Goal: Task Accomplishment & Management: Complete application form

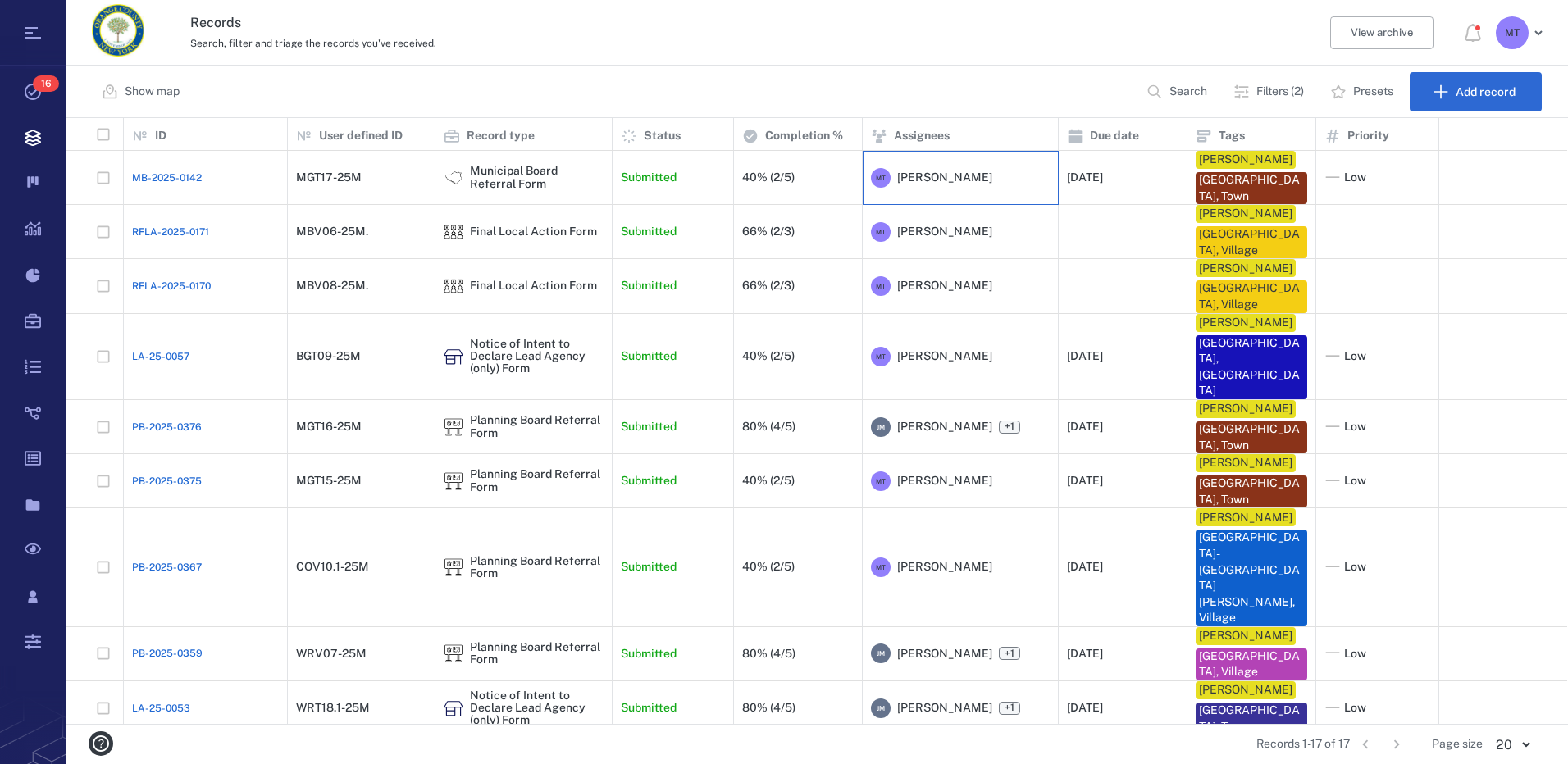
click at [948, 178] on span "[PERSON_NAME]" at bounding box center [944, 178] width 95 height 17
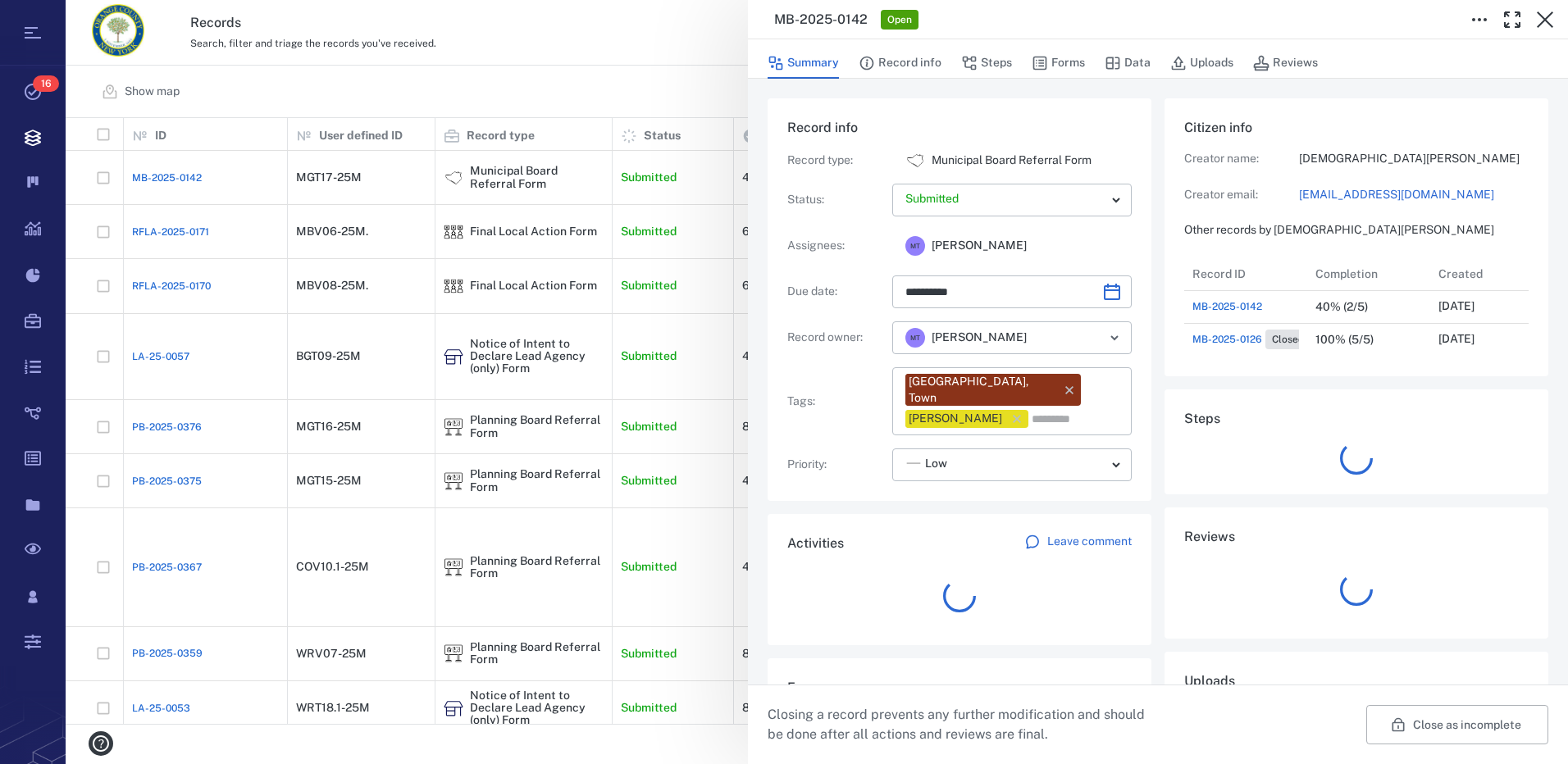
scroll to position [98, 326]
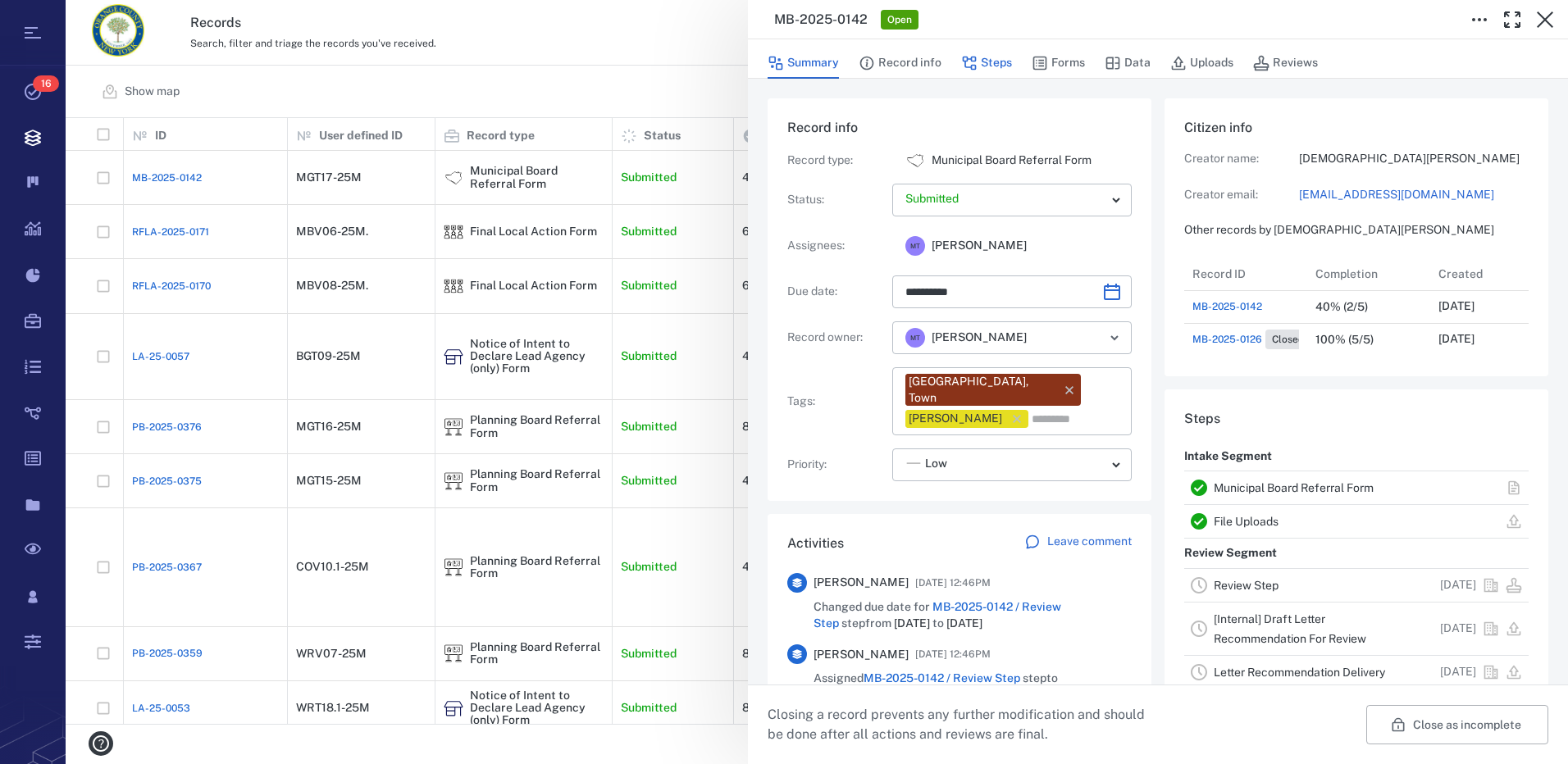
click at [987, 62] on button "Steps" at bounding box center [986, 63] width 51 height 32
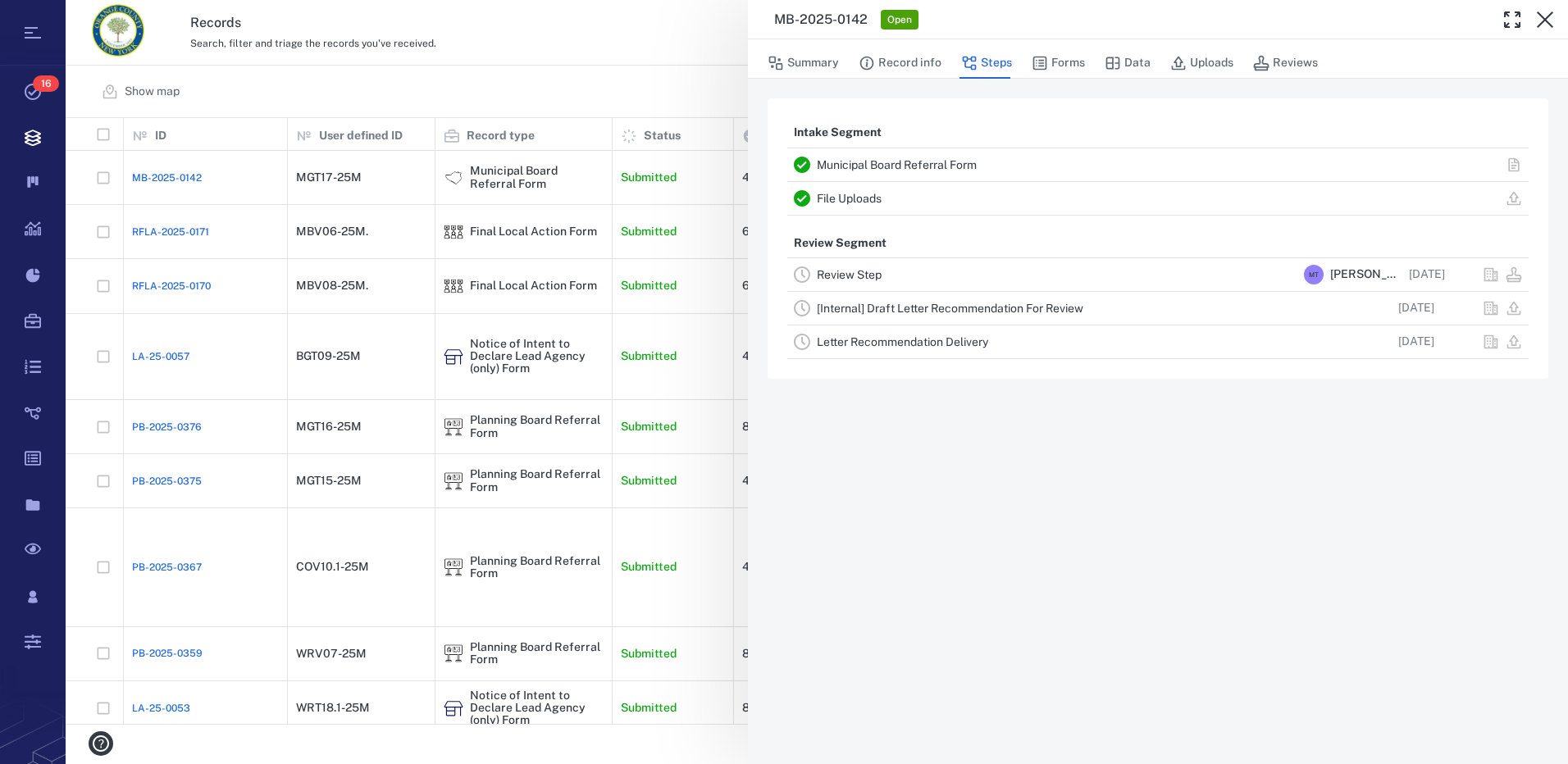
click at [870, 273] on link "Review Step" at bounding box center [849, 274] width 65 height 13
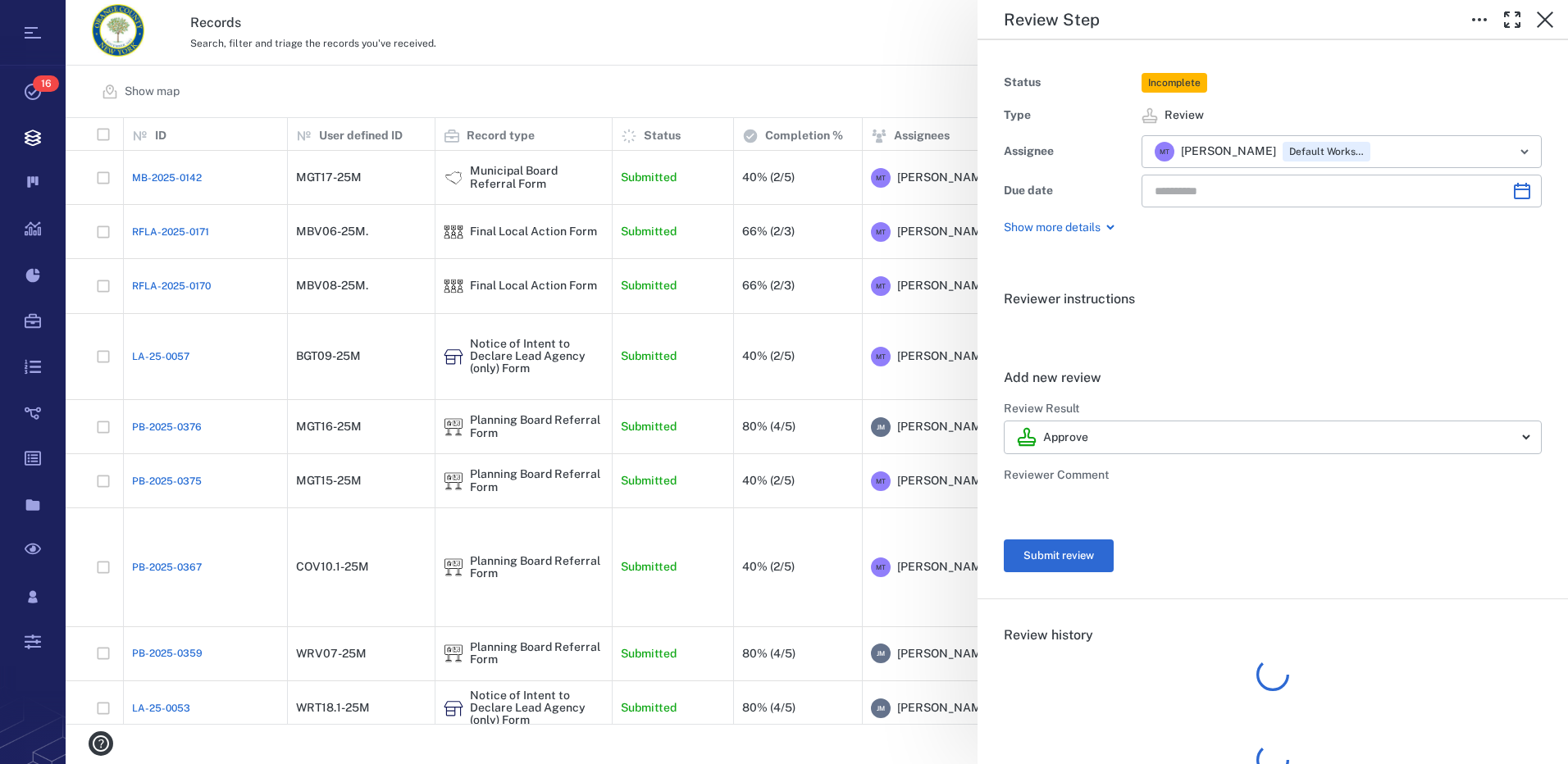
type input "**********"
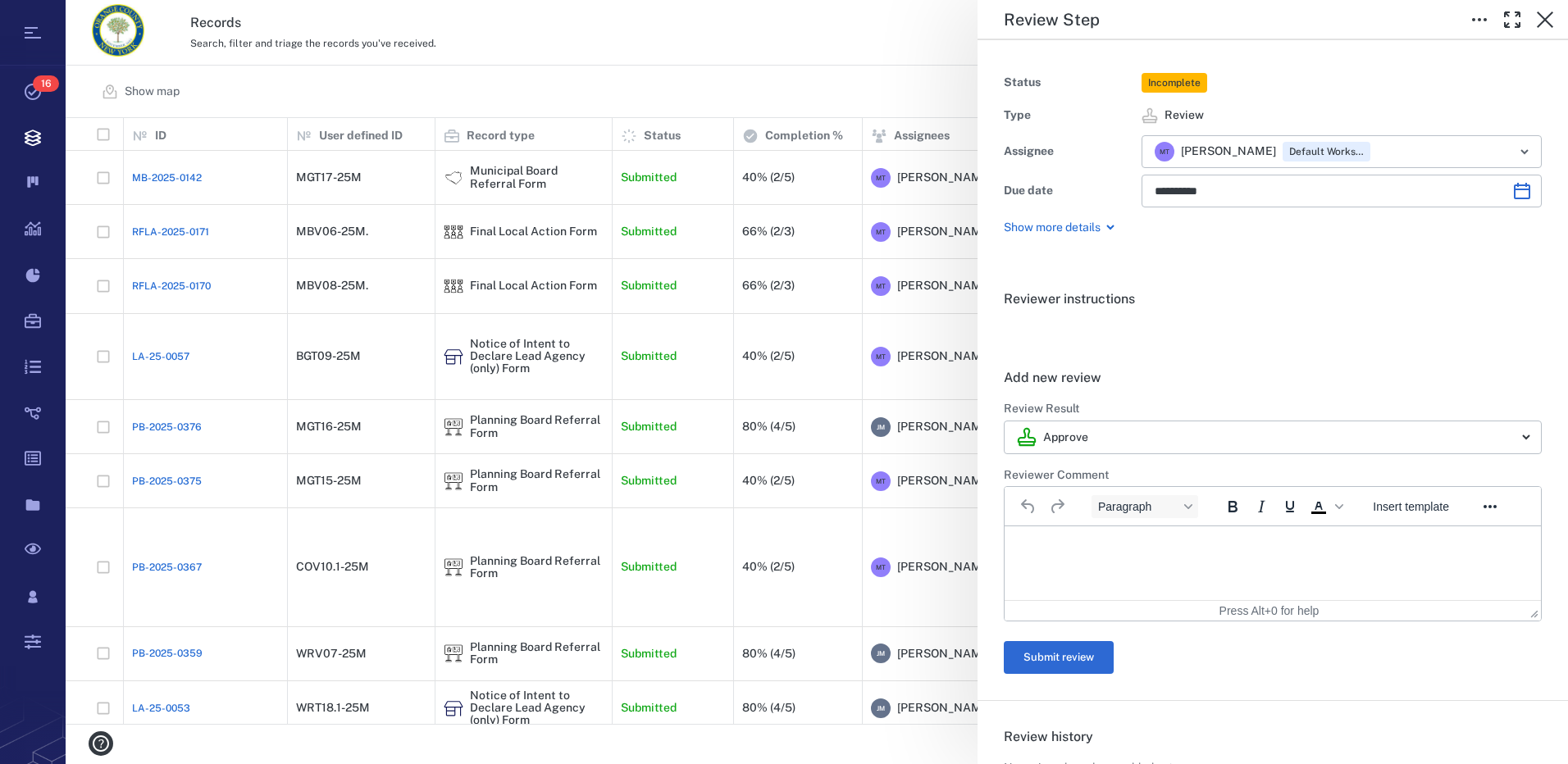
click at [1098, 553] on p "Rich Text Area. Press ALT-0 for help." at bounding box center [1273, 547] width 508 height 15
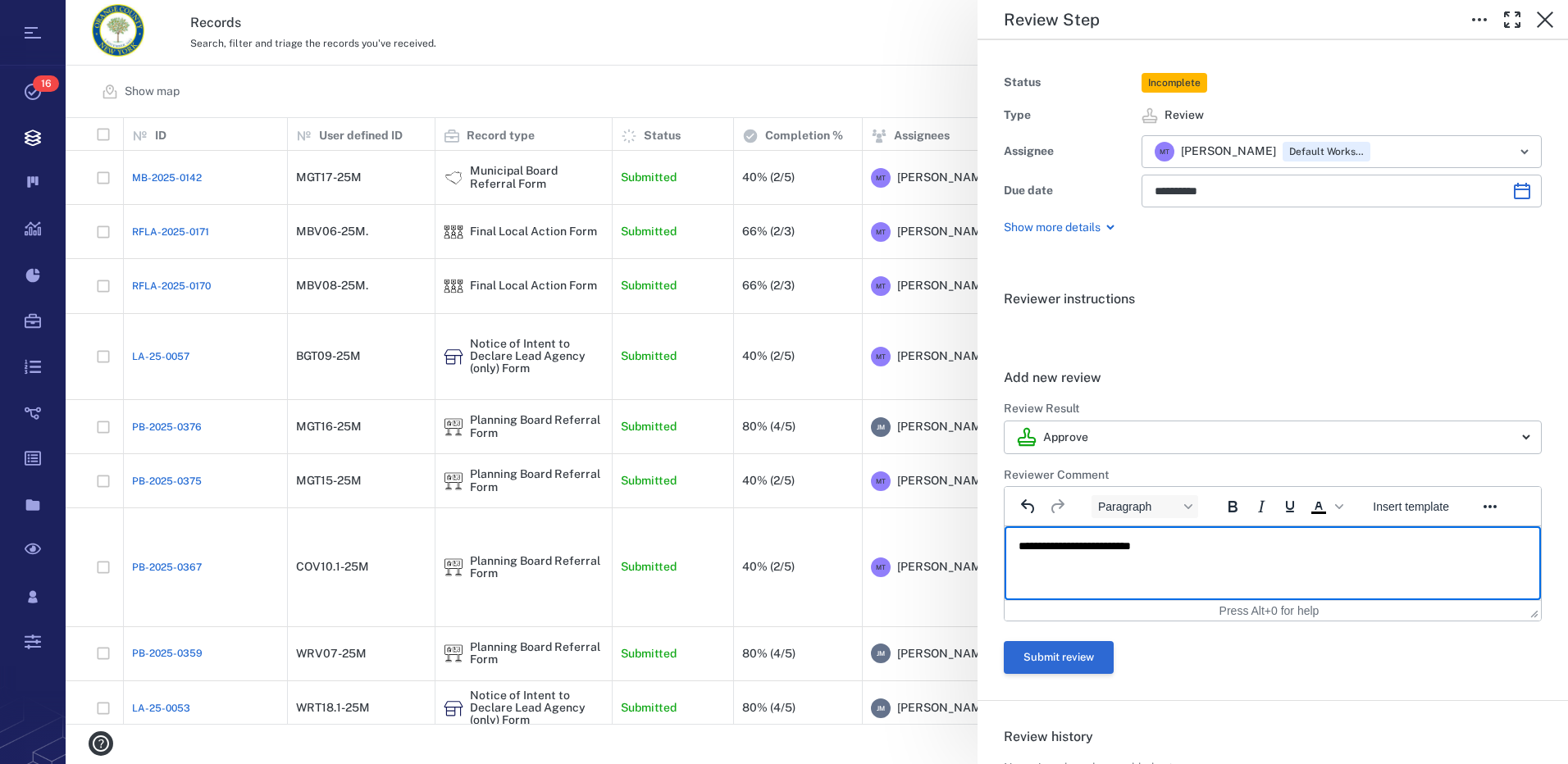
click at [1045, 655] on button "Submit review" at bounding box center [1058, 657] width 109 height 32
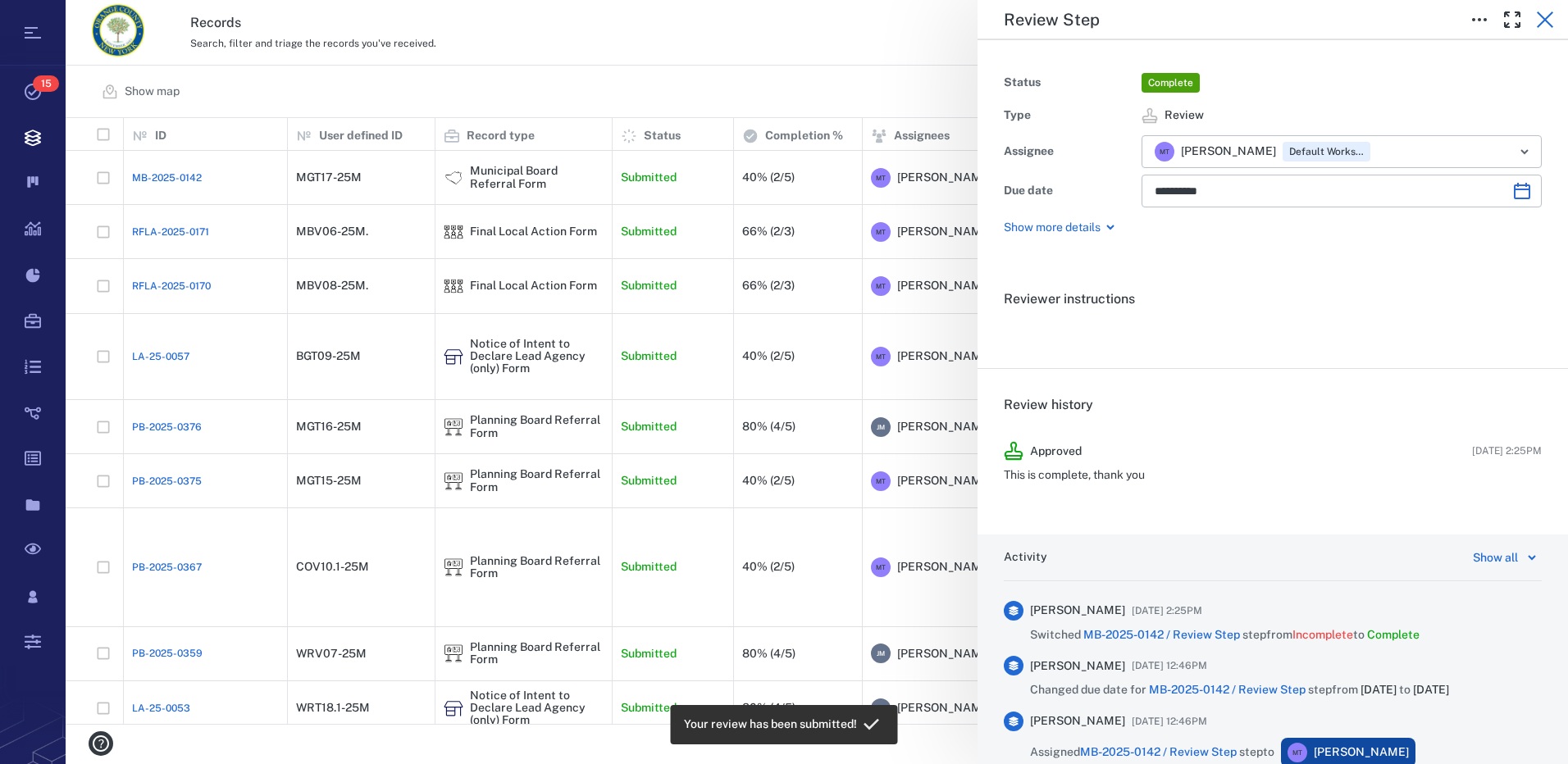
click at [1545, 21] on icon "button" at bounding box center [1544, 19] width 19 height 19
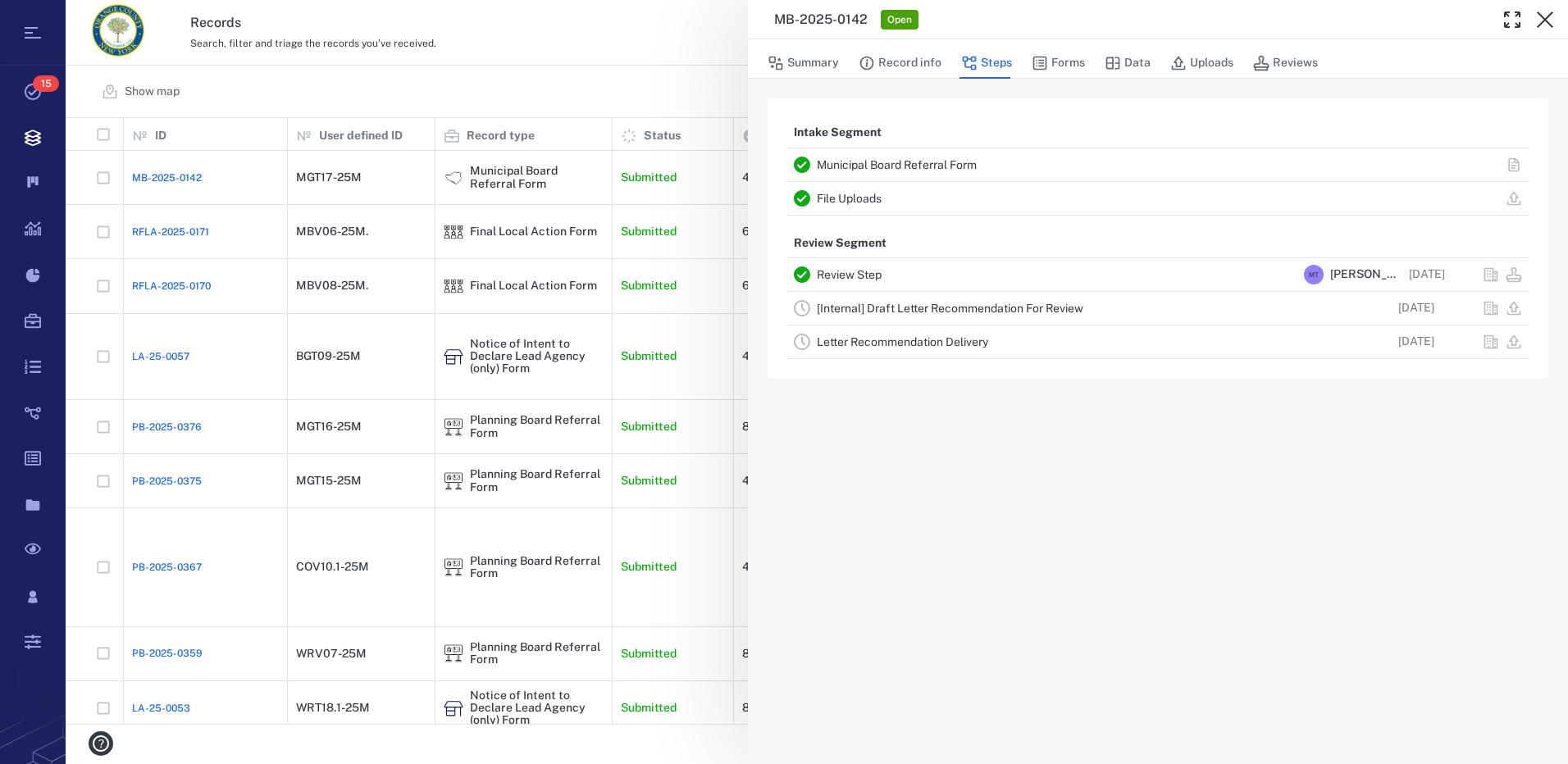
click at [931, 305] on link "[Internal] Draft Letter Recommendation For Review" at bounding box center [950, 308] width 266 height 13
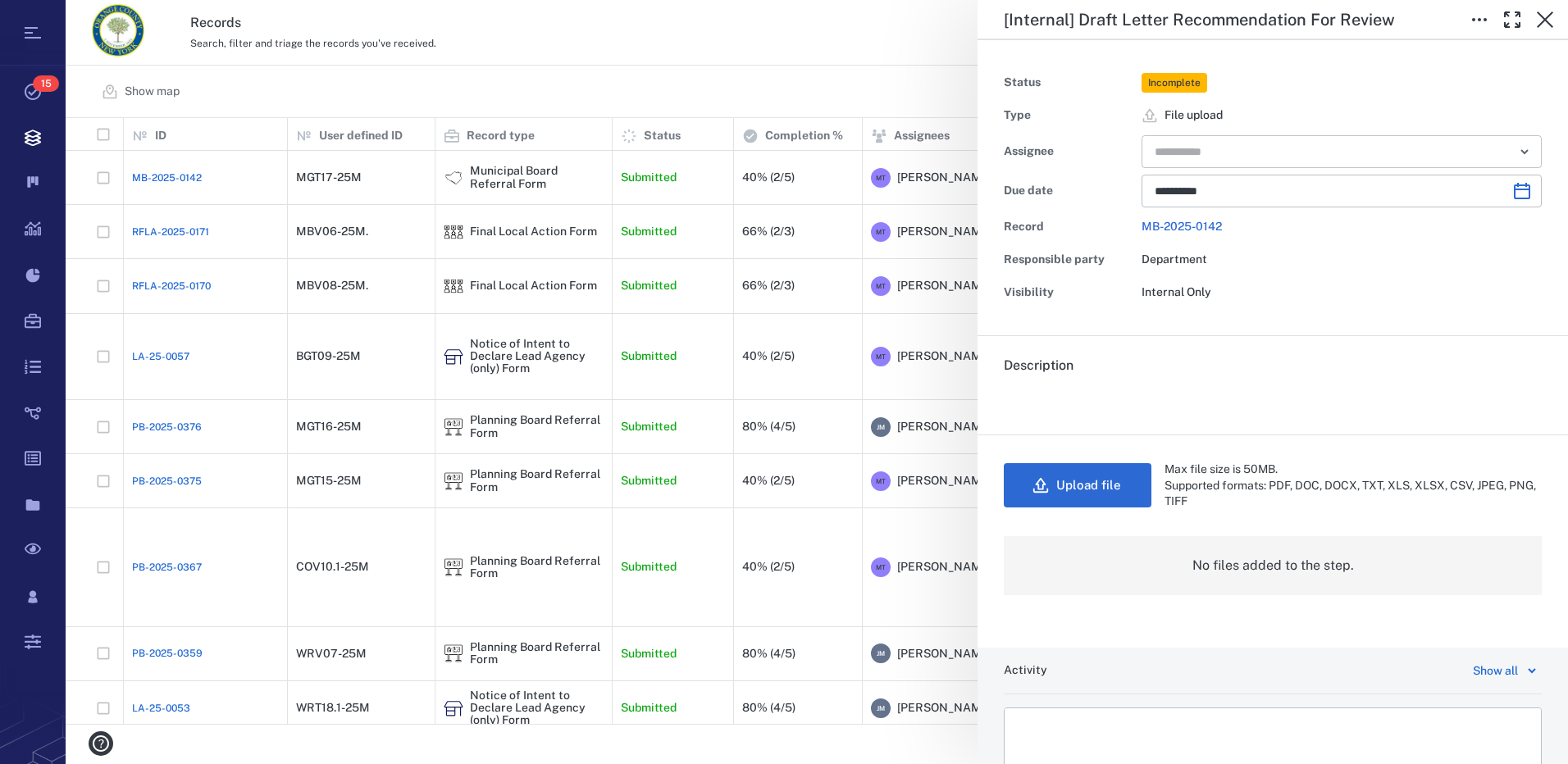
click at [1515, 159] on icon "Open" at bounding box center [1524, 152] width 19 height 19
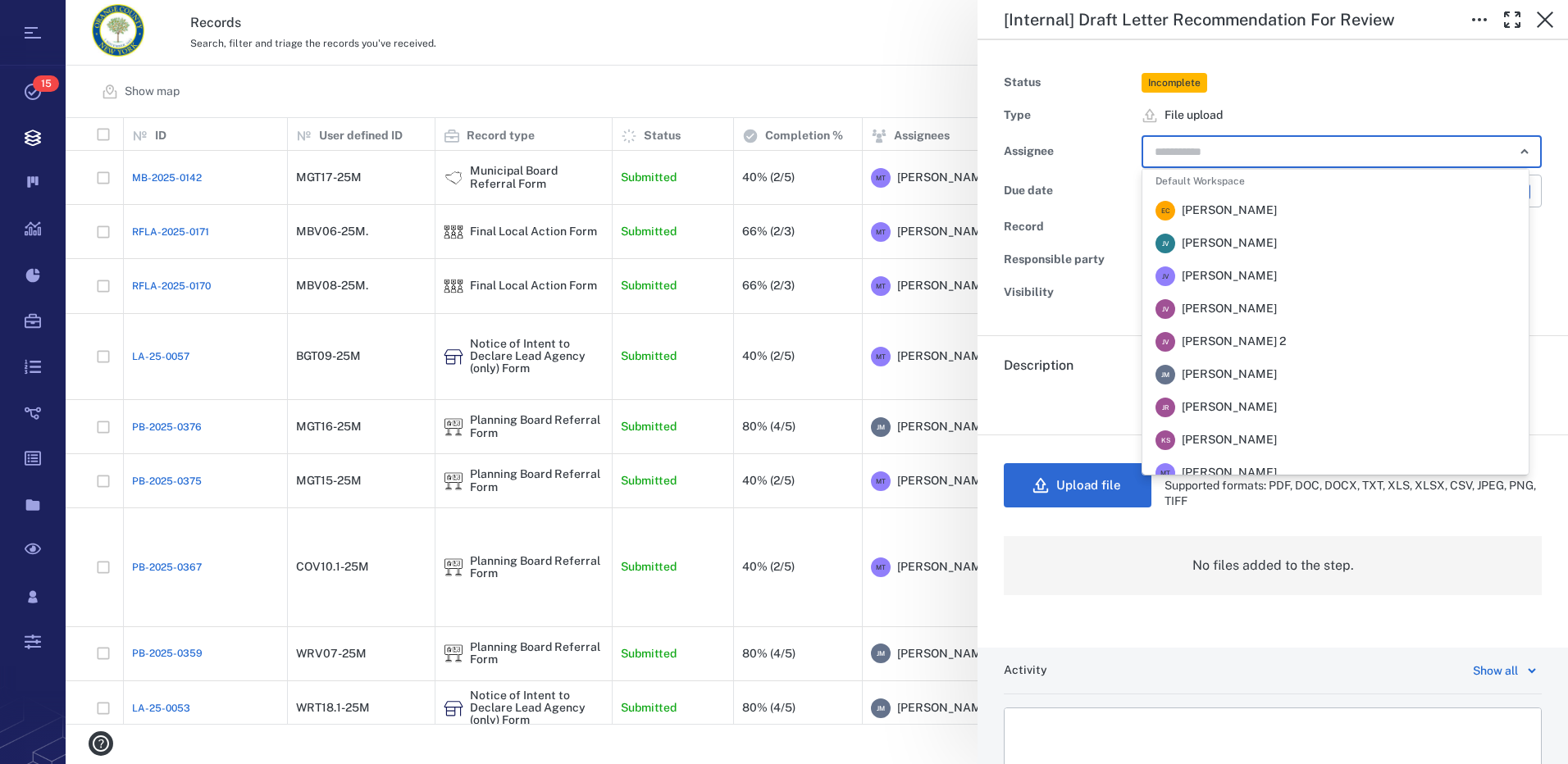
scroll to position [164, 0]
click at [1224, 366] on span "[PERSON_NAME]" at bounding box center [1229, 373] width 95 height 17
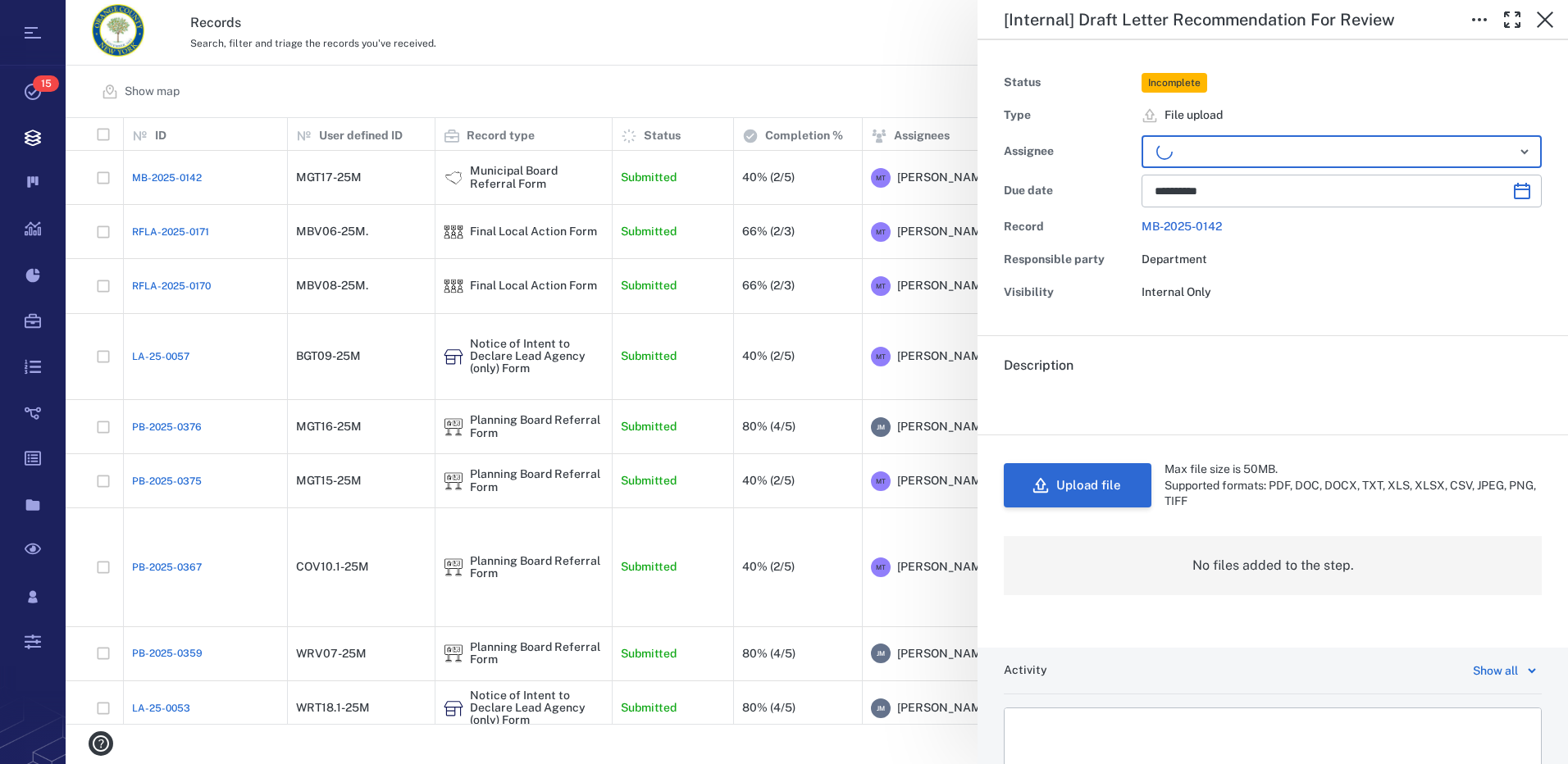
click at [1109, 490] on button "Upload file" at bounding box center [1077, 485] width 148 height 45
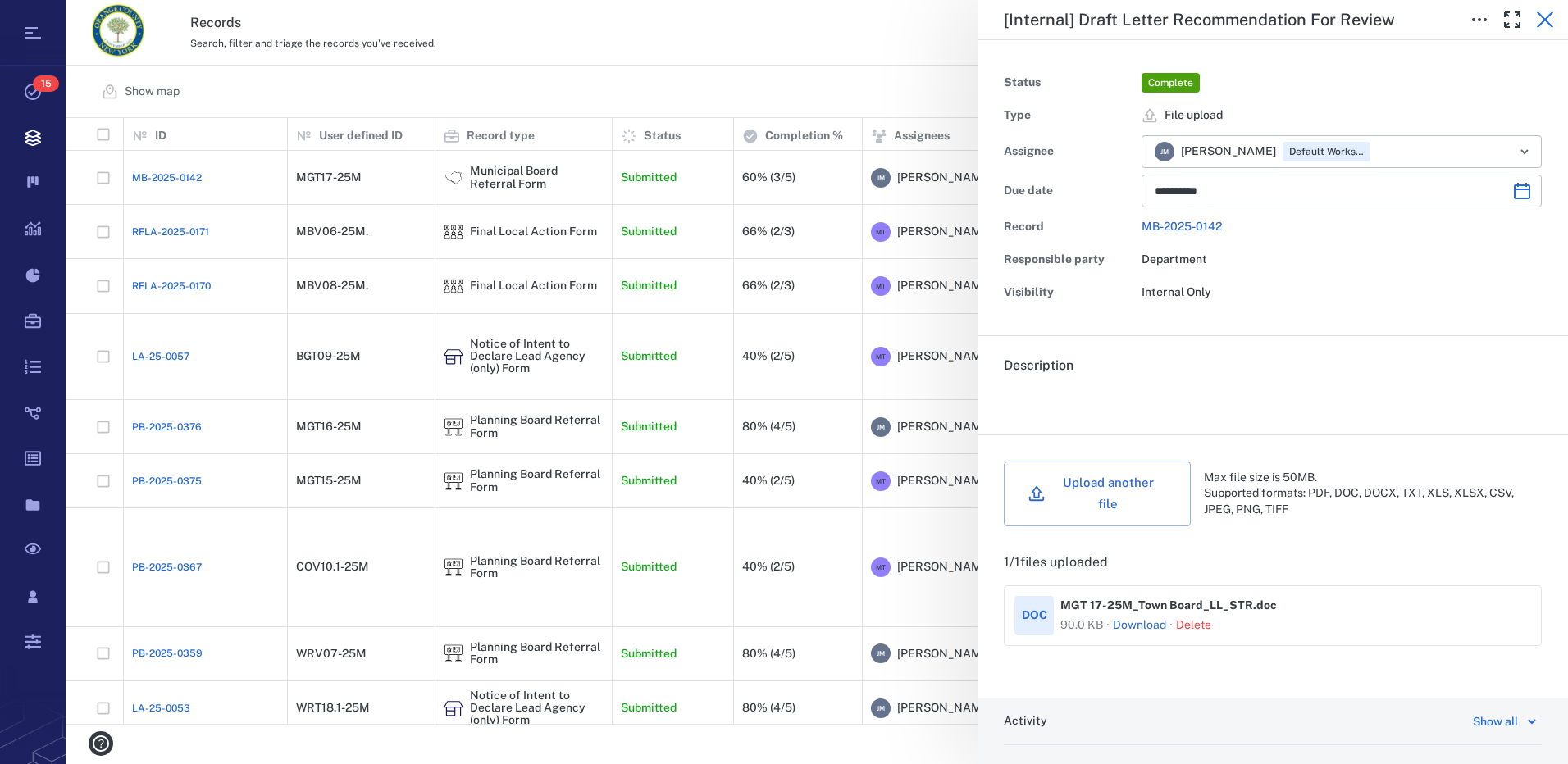
click at [1547, 17] on icon "button" at bounding box center [1544, 19] width 17 height 17
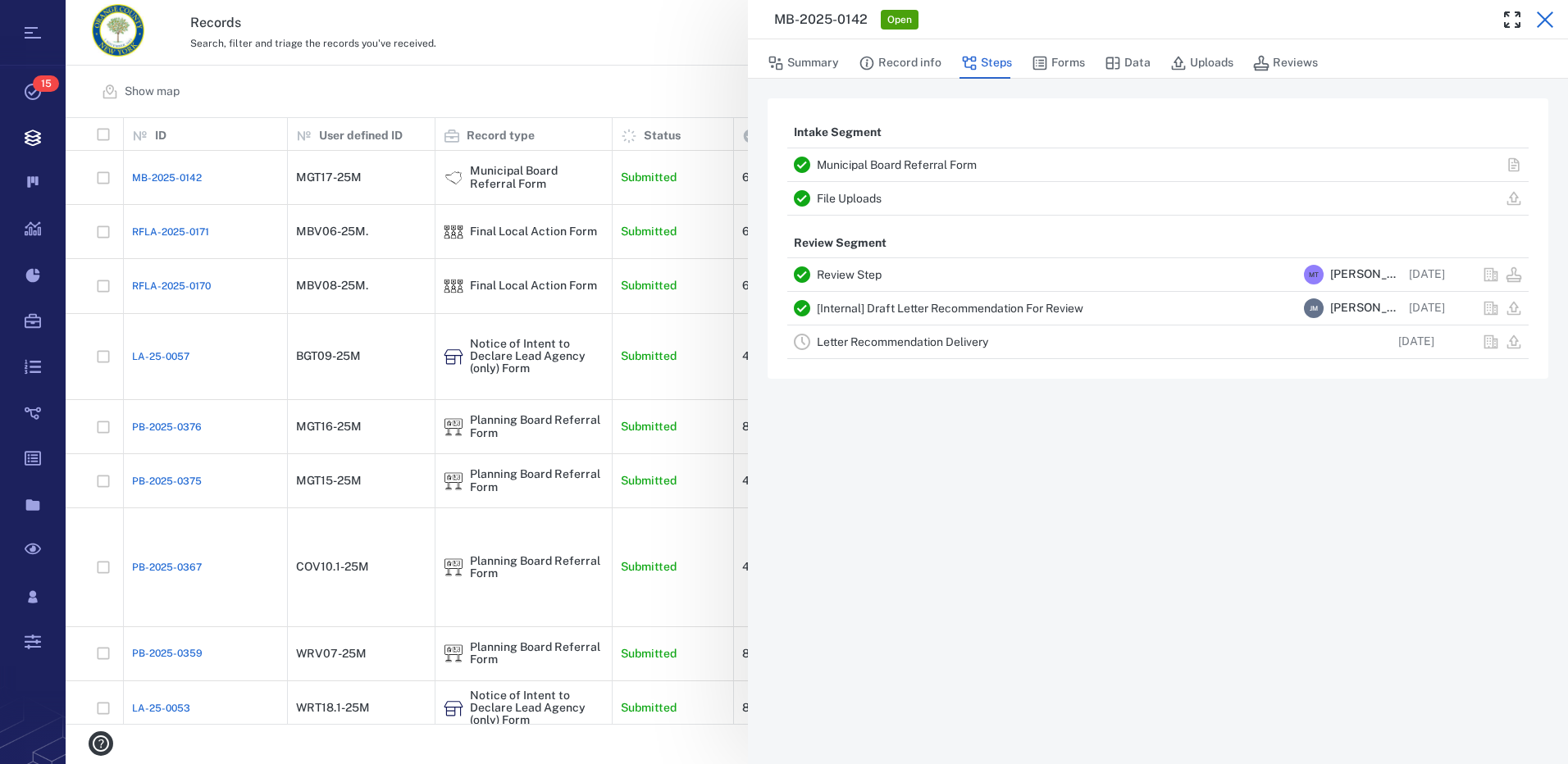
click at [1547, 25] on icon "button" at bounding box center [1544, 19] width 19 height 19
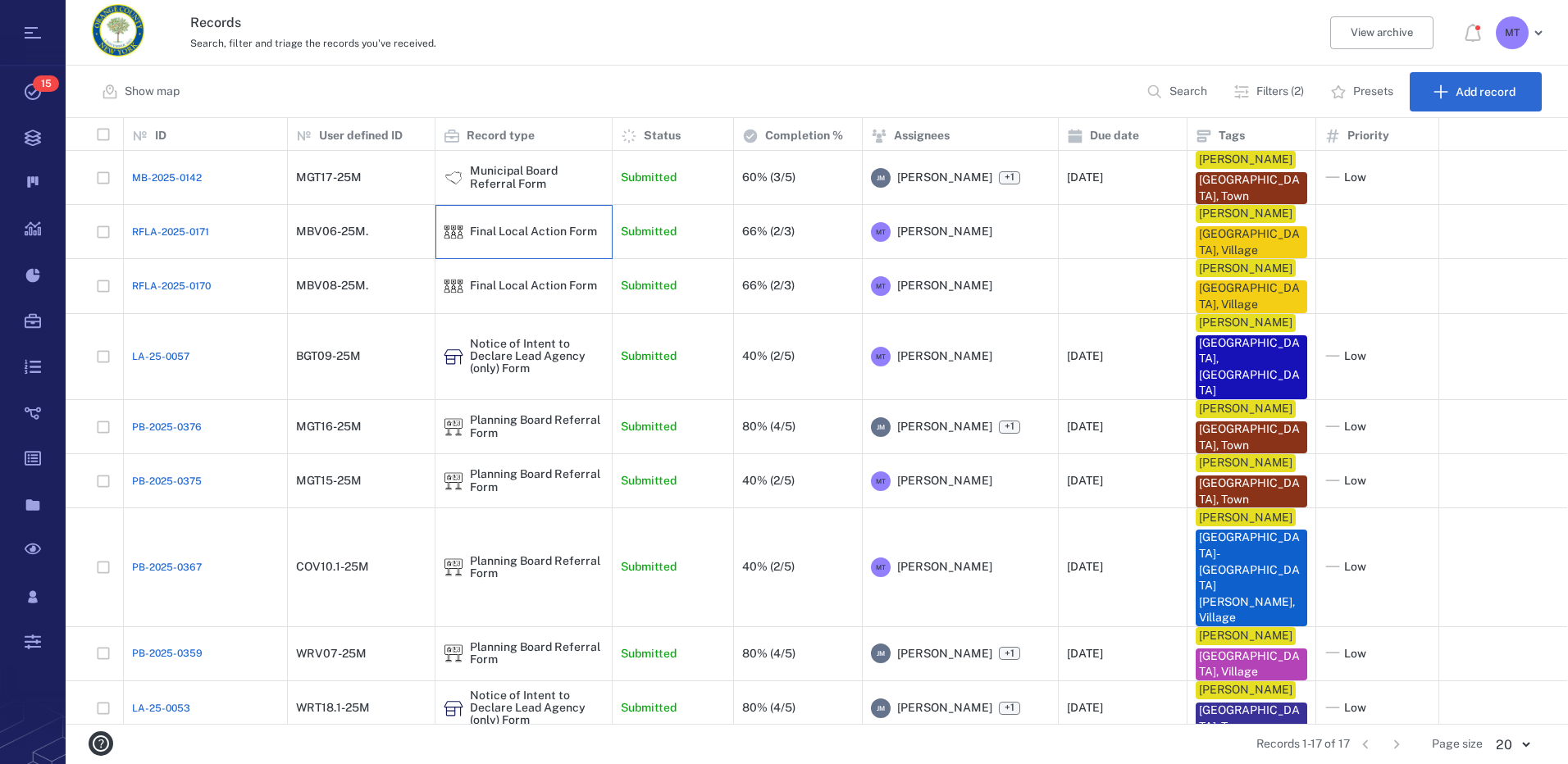
click at [587, 251] on div "Final Local Action Form" at bounding box center [524, 232] width 177 height 54
click at [347, 247] on div "MBV06-25M." at bounding box center [361, 231] width 131 height 32
click at [362, 237] on div "MBV06-25M." at bounding box center [332, 231] width 72 height 12
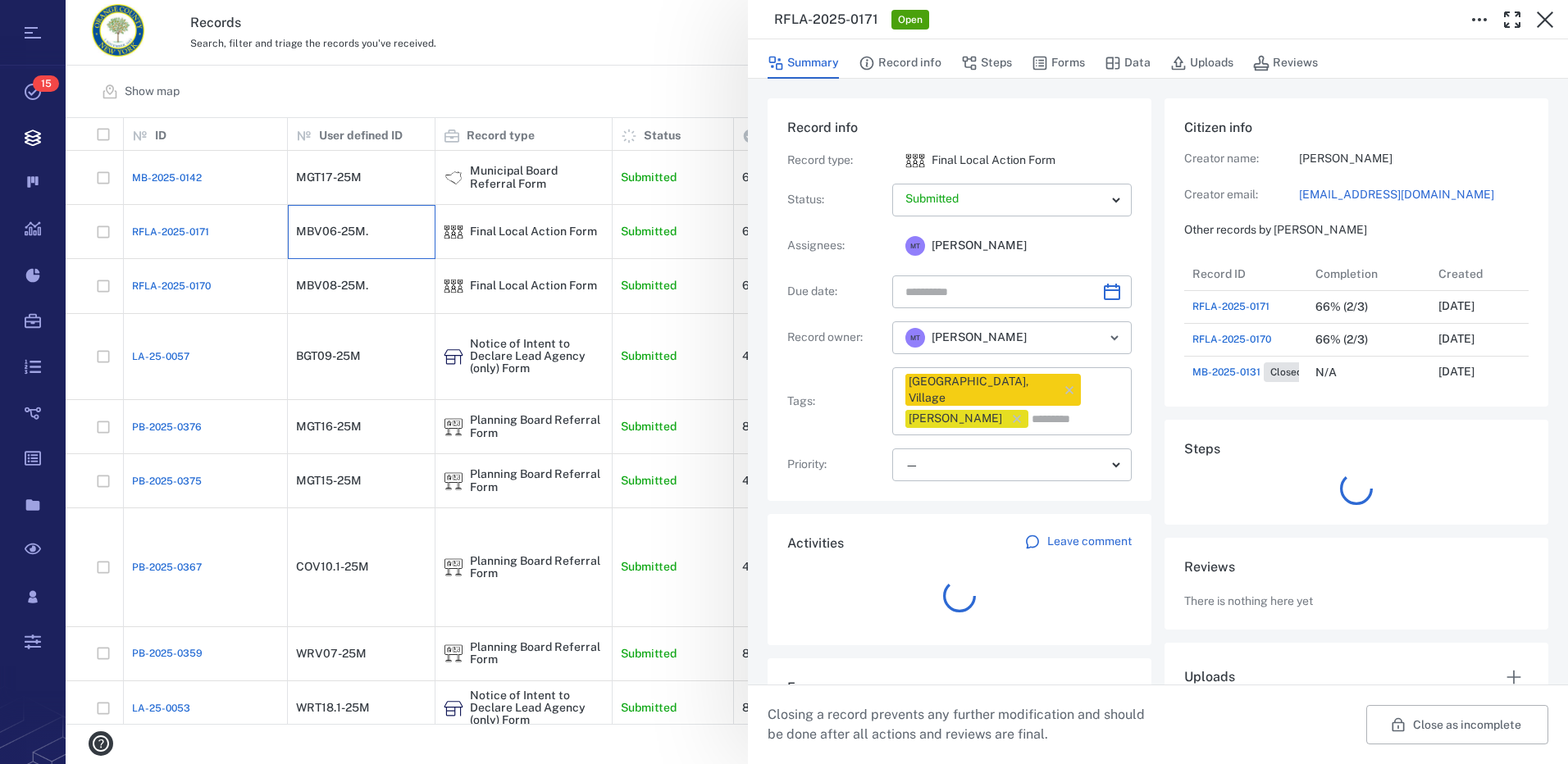
scroll to position [427, 314]
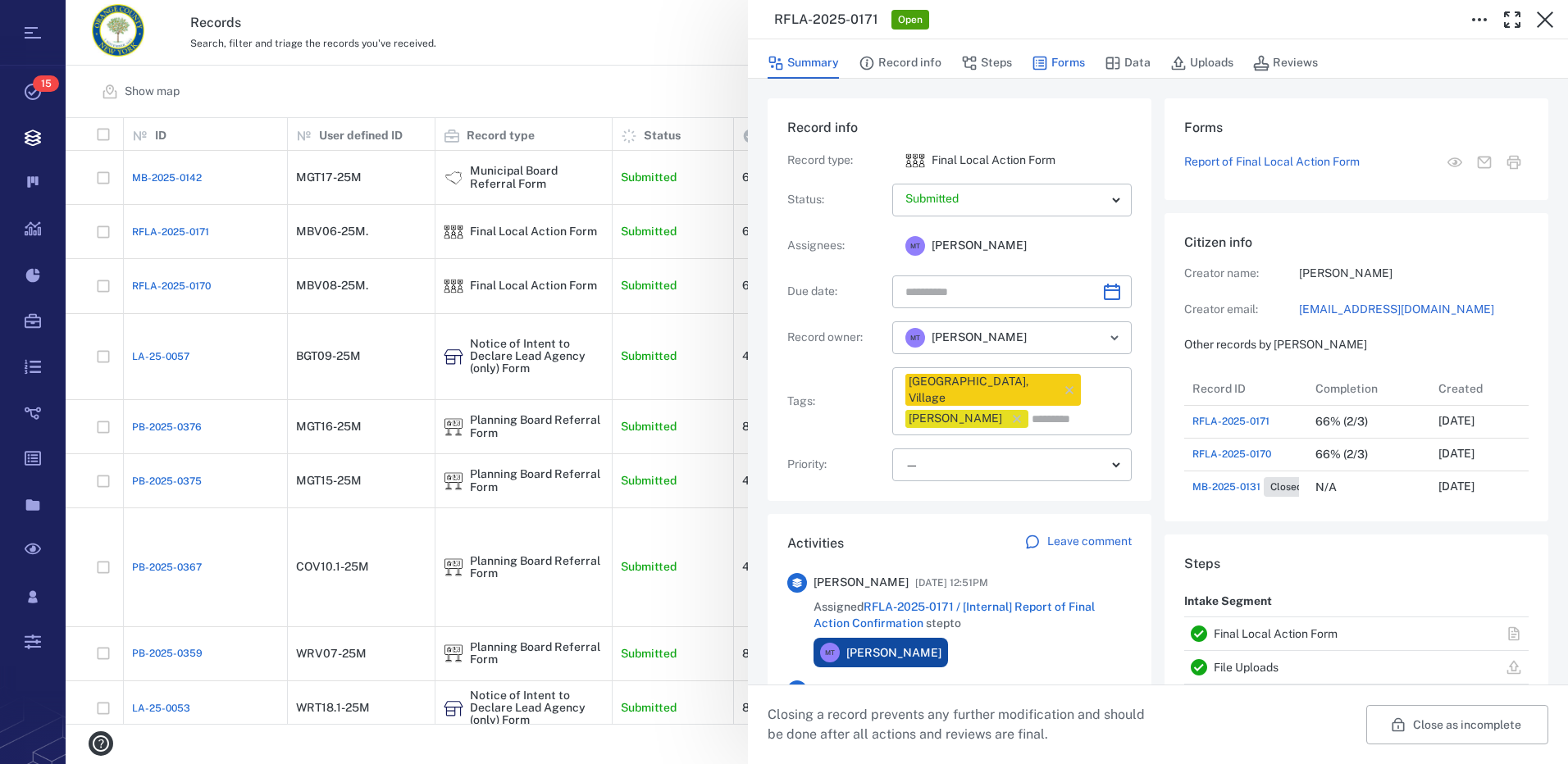
click at [1067, 59] on button "Forms" at bounding box center [1058, 63] width 53 height 32
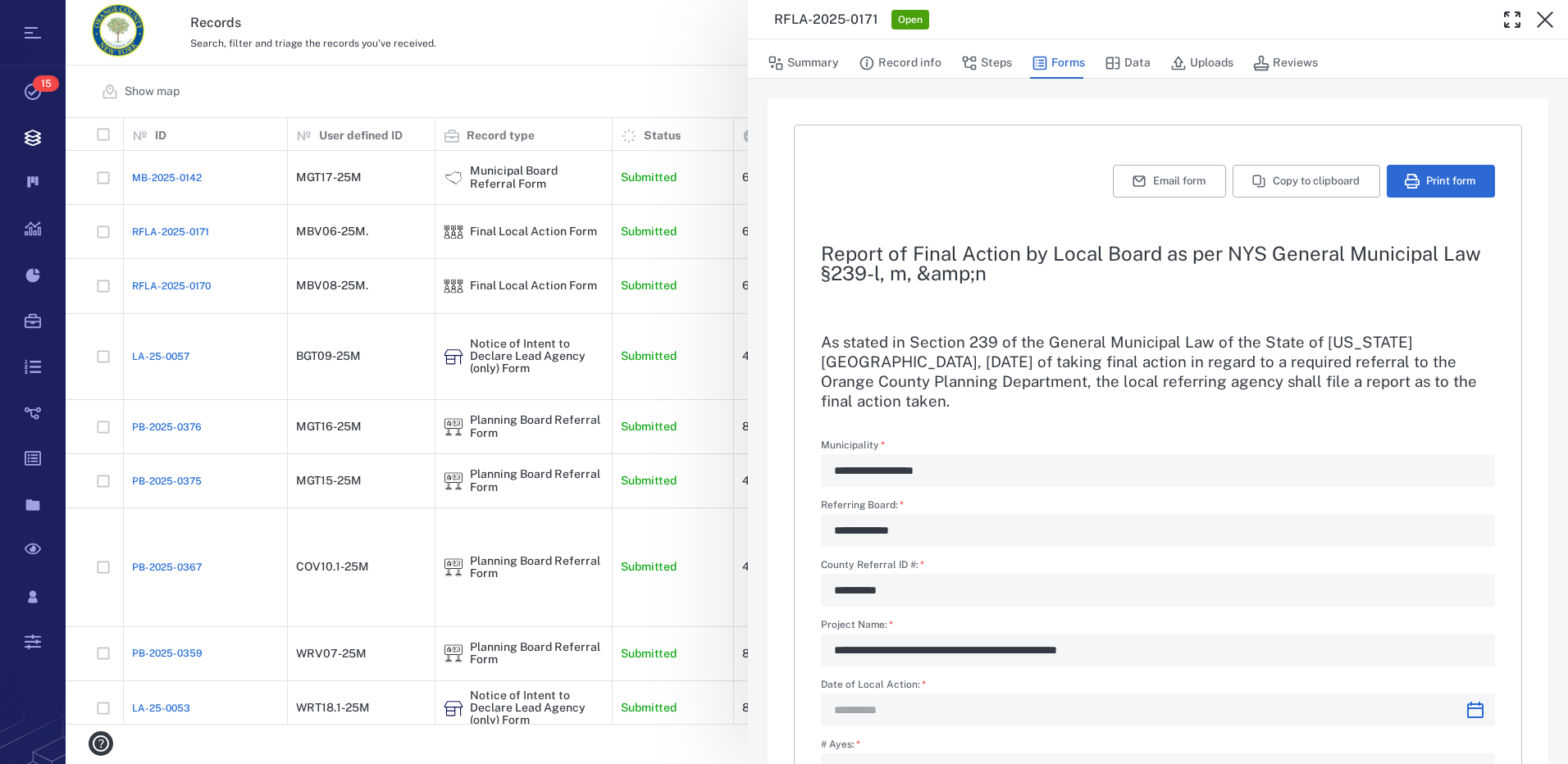
type input "**********"
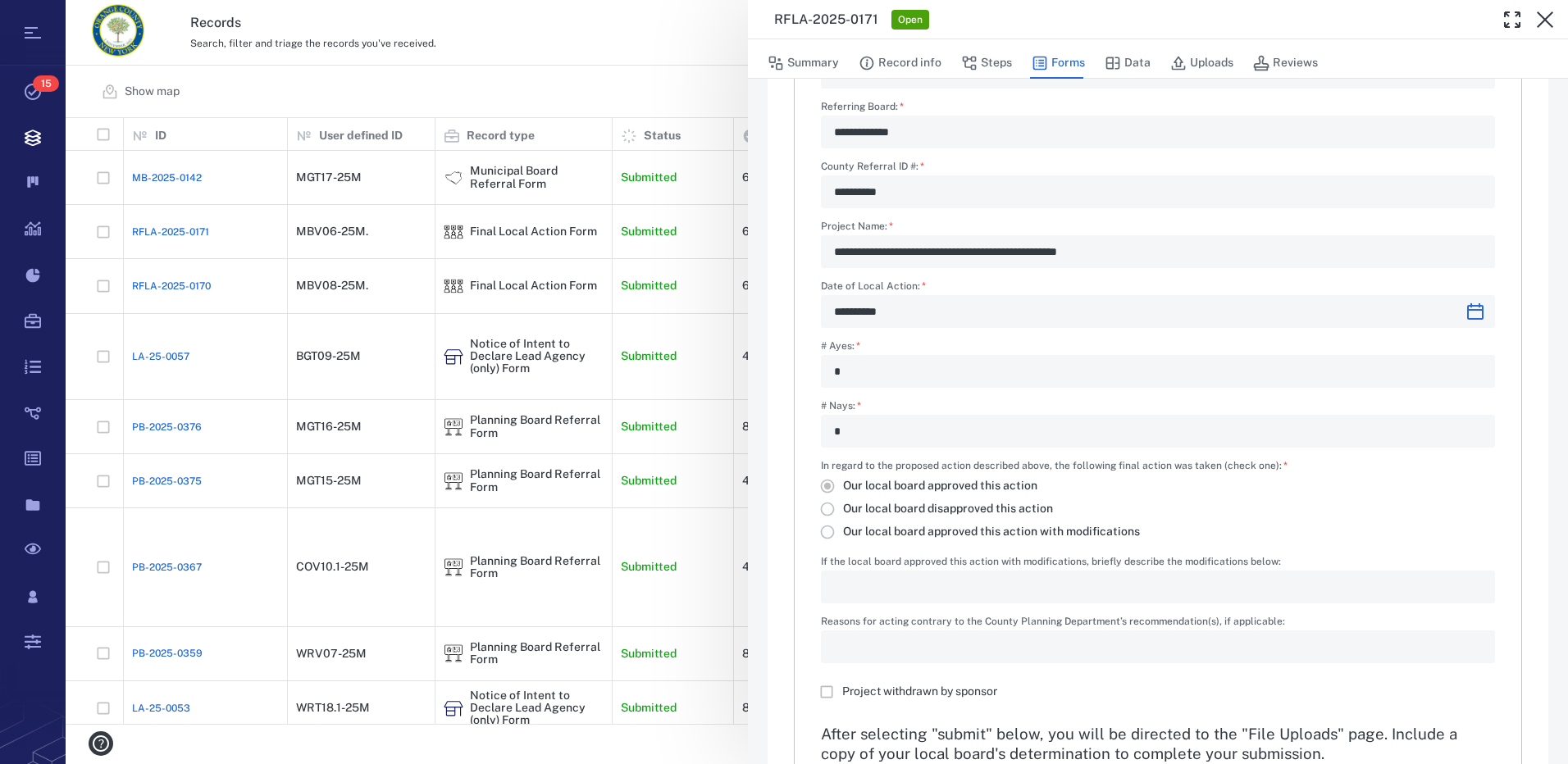
scroll to position [487, 0]
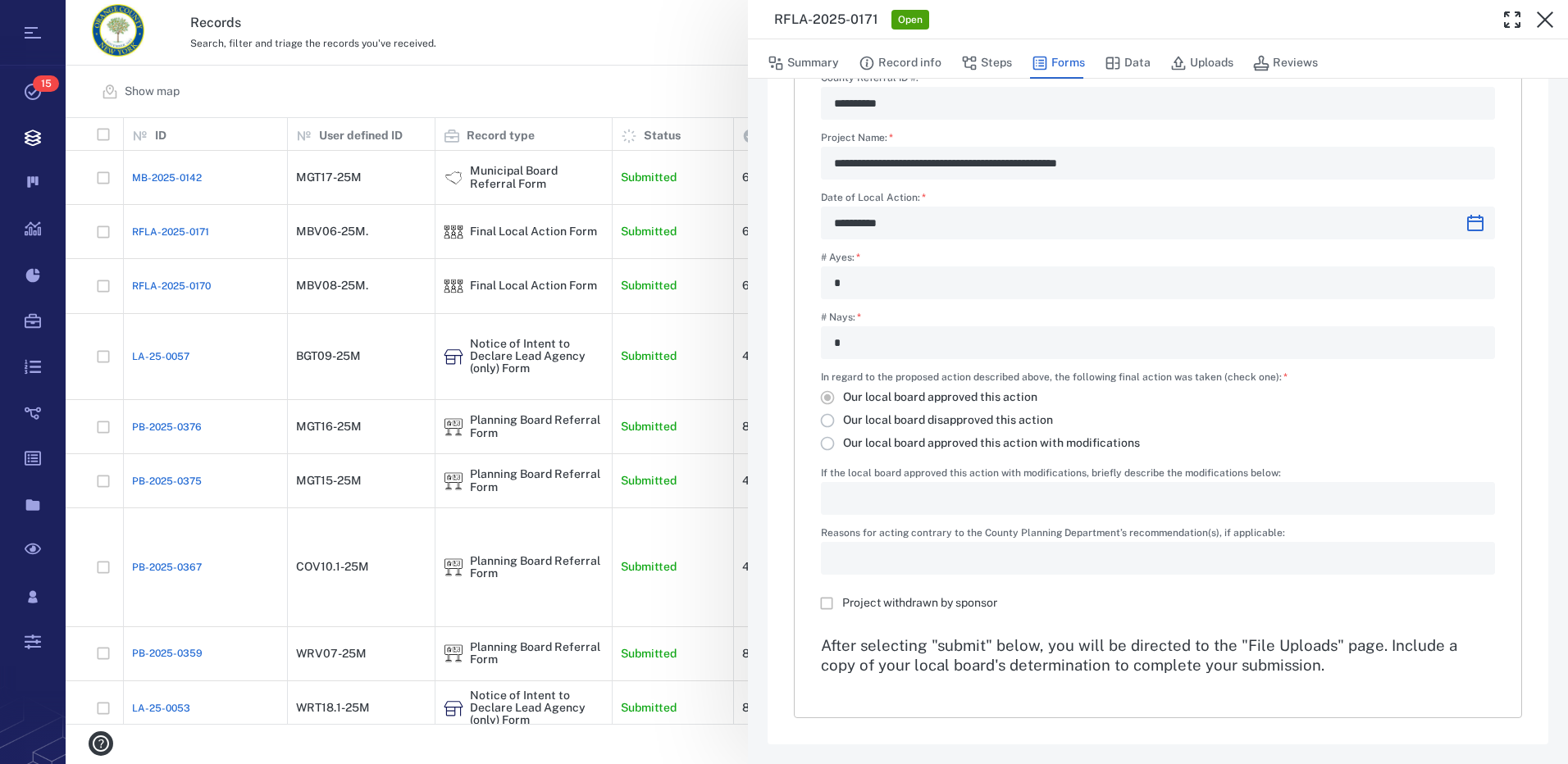
drag, startPoint x: 979, startPoint y: 67, endPoint x: 922, endPoint y: 87, distance: 60.4
click at [979, 67] on button "Steps" at bounding box center [986, 63] width 51 height 32
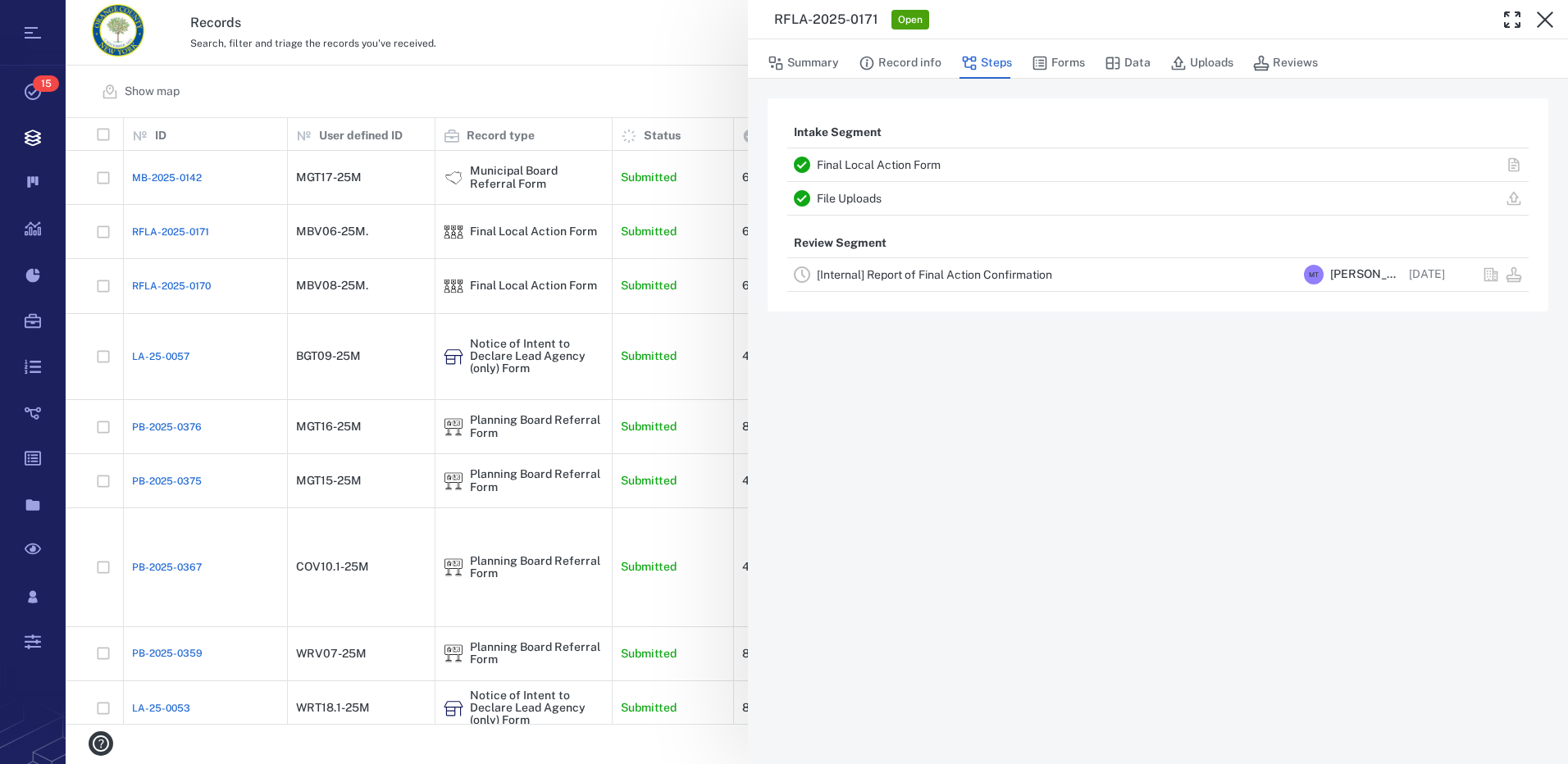
click at [842, 275] on link "[Internal] Report of Final Action Confirmation" at bounding box center [934, 274] width 236 height 13
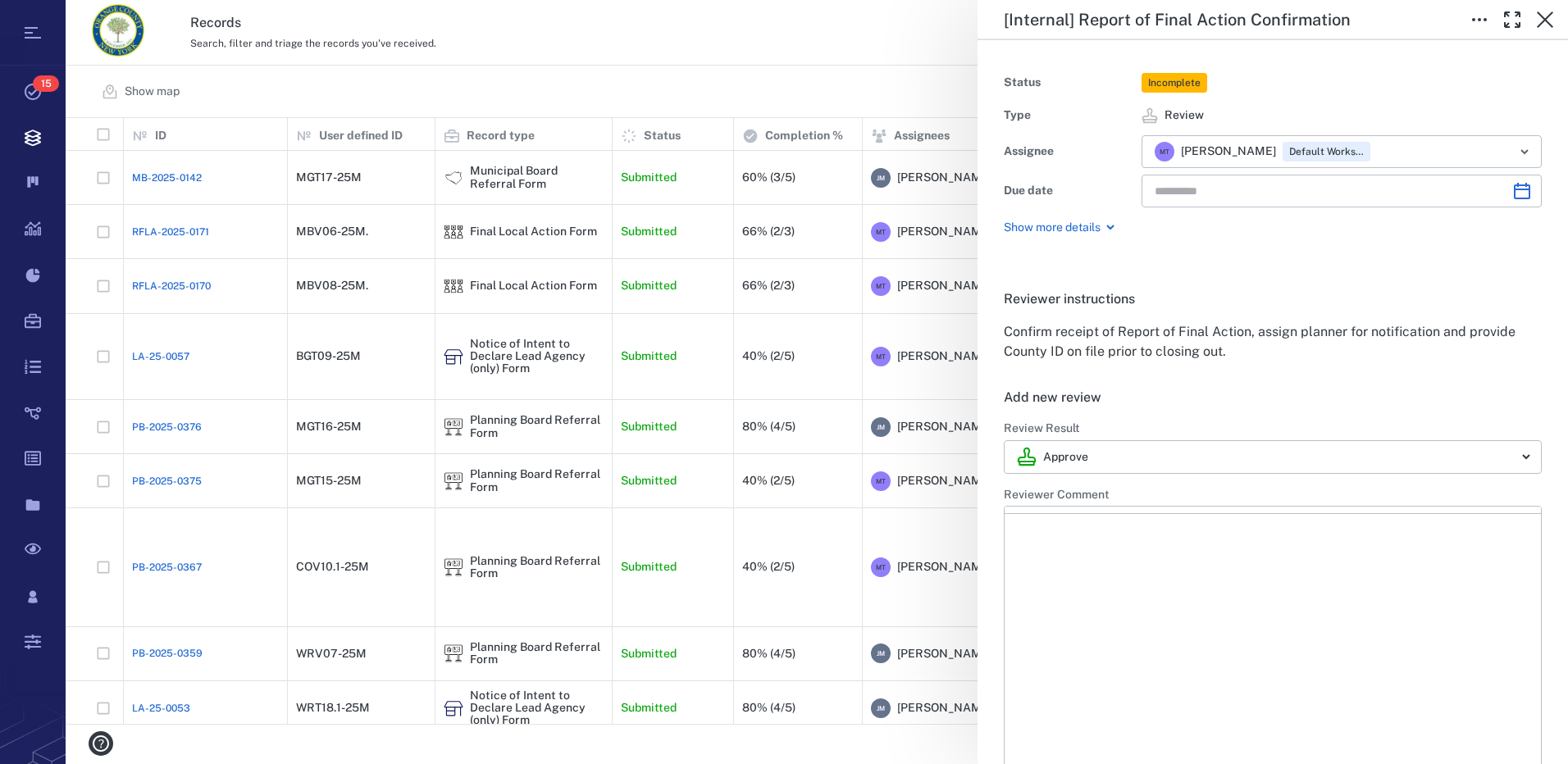
type input "**********"
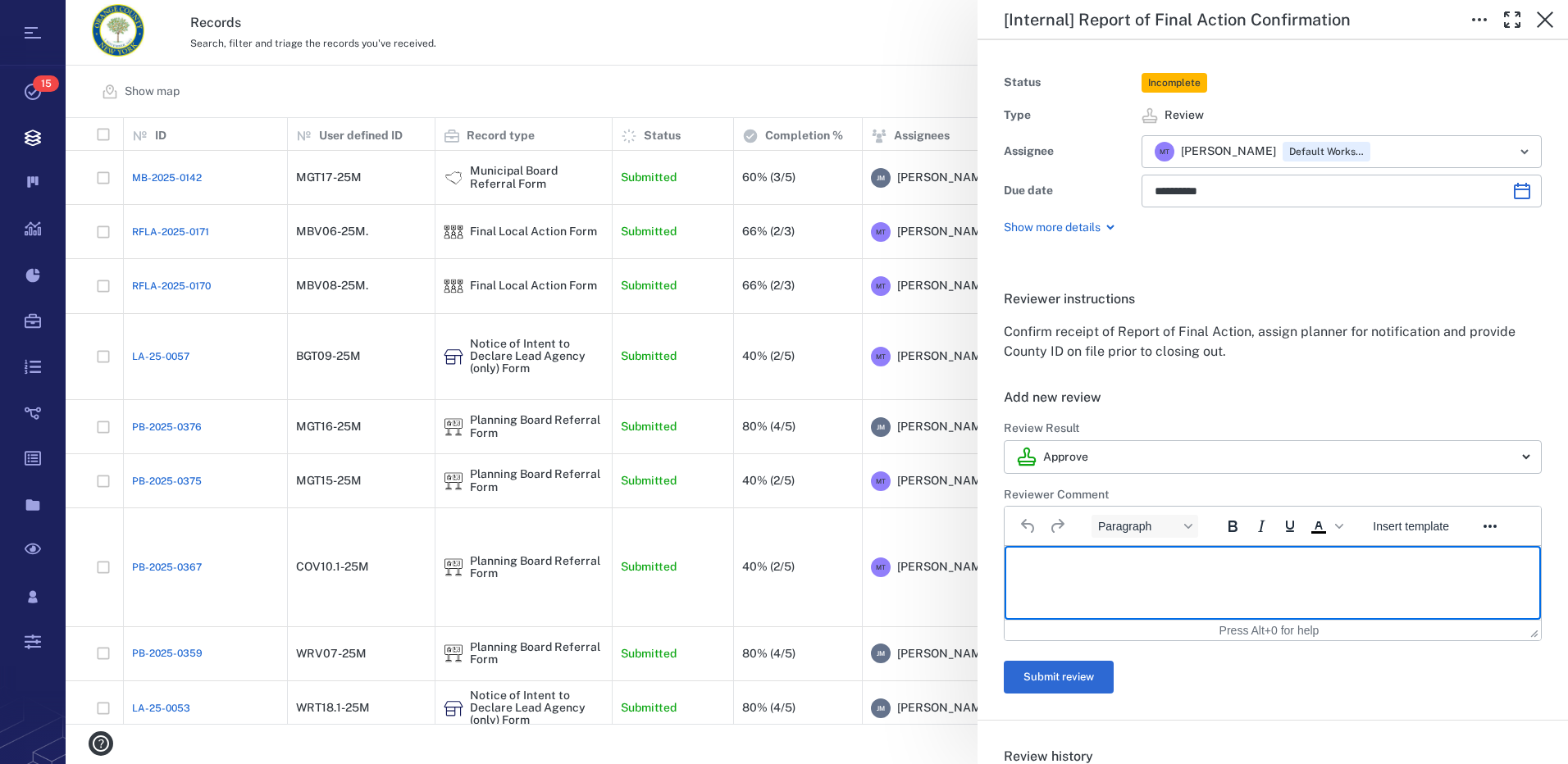
click at [1100, 568] on p "Rich Text Area. Press ALT-0 for help." at bounding box center [1273, 566] width 508 height 15
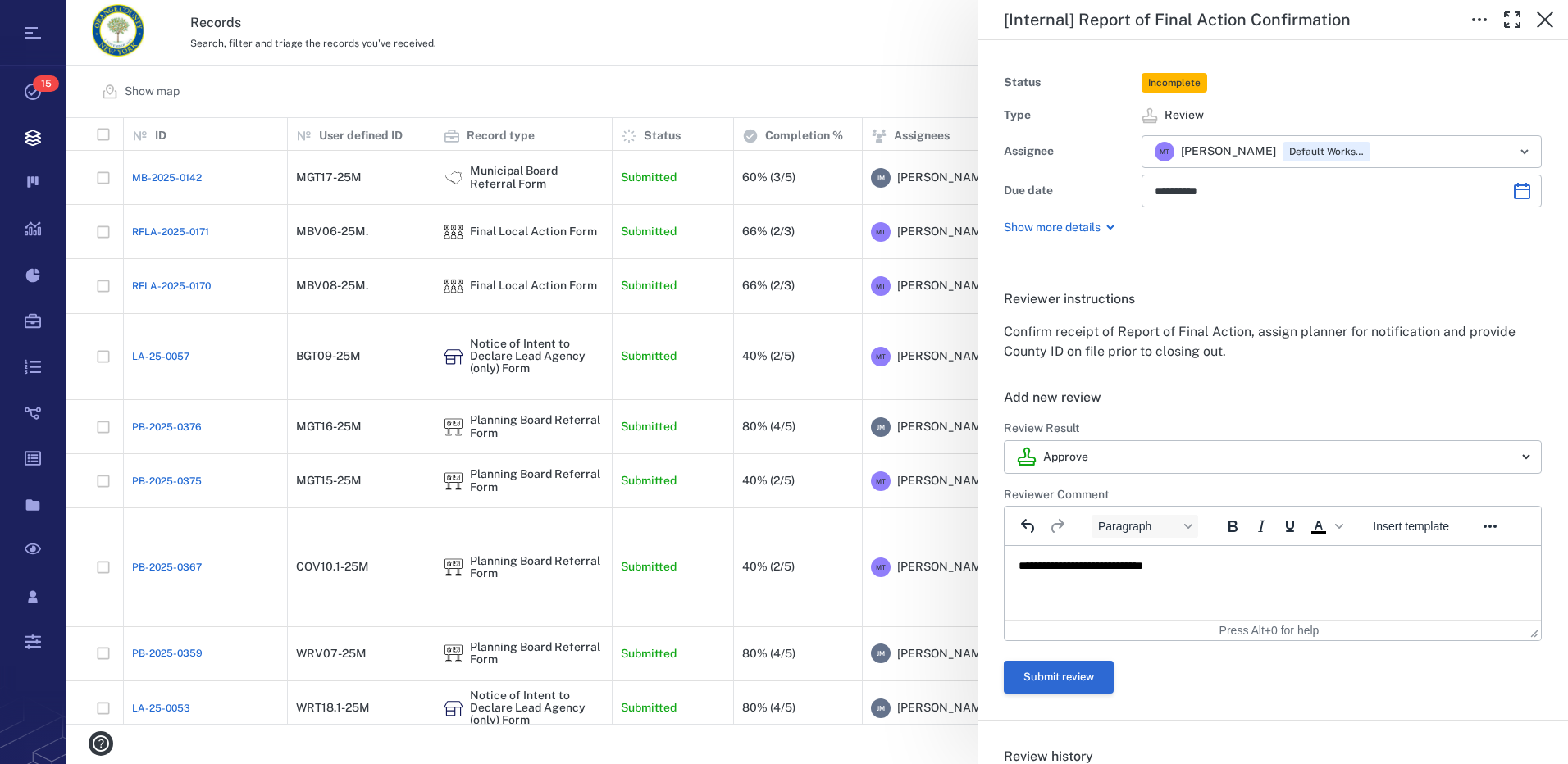
drag, startPoint x: 1042, startPoint y: 683, endPoint x: 1139, endPoint y: 664, distance: 98.8
click at [1043, 683] on button "Submit review" at bounding box center [1058, 677] width 109 height 32
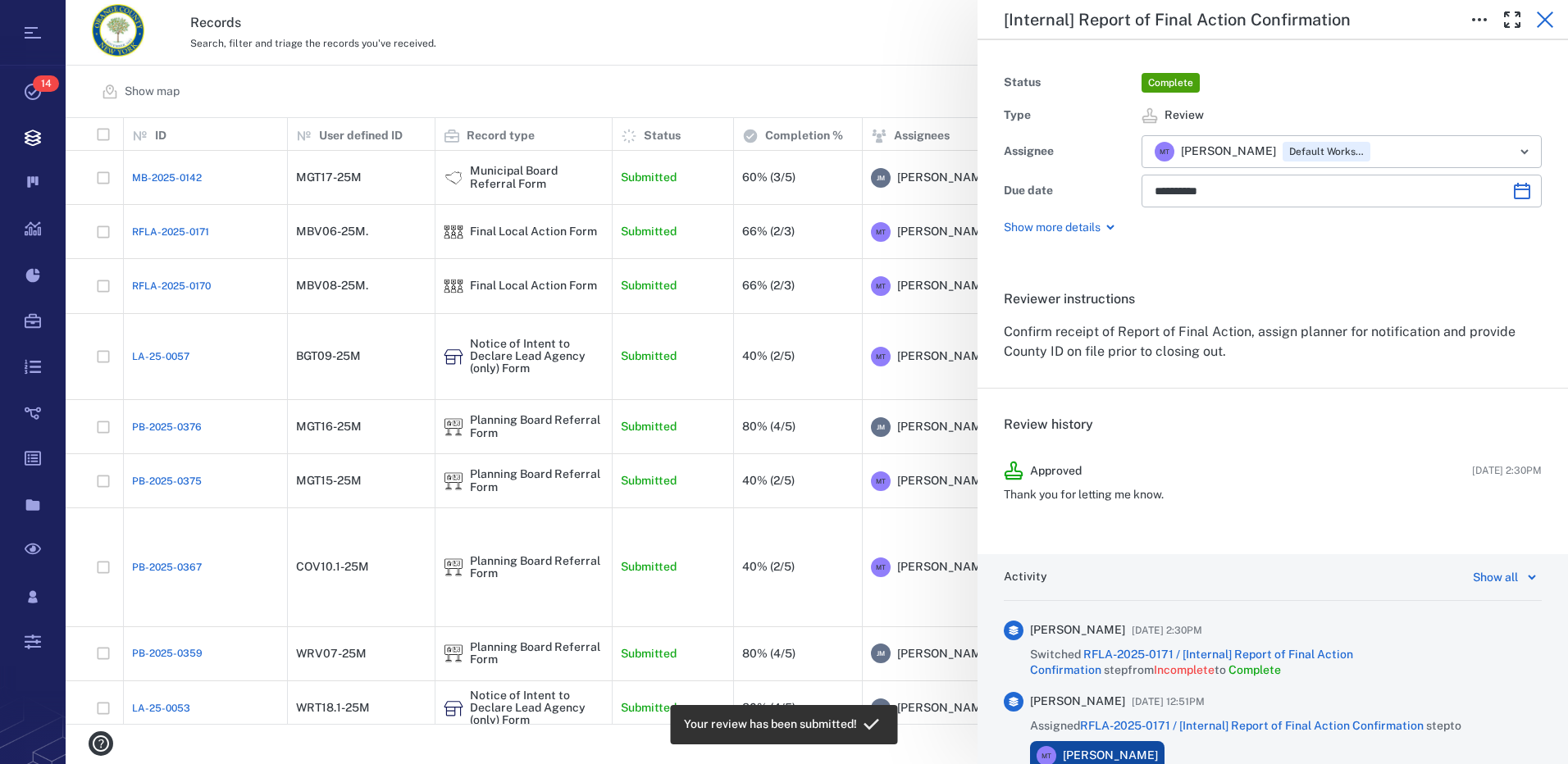
click at [1553, 21] on icon "button" at bounding box center [1544, 19] width 19 height 19
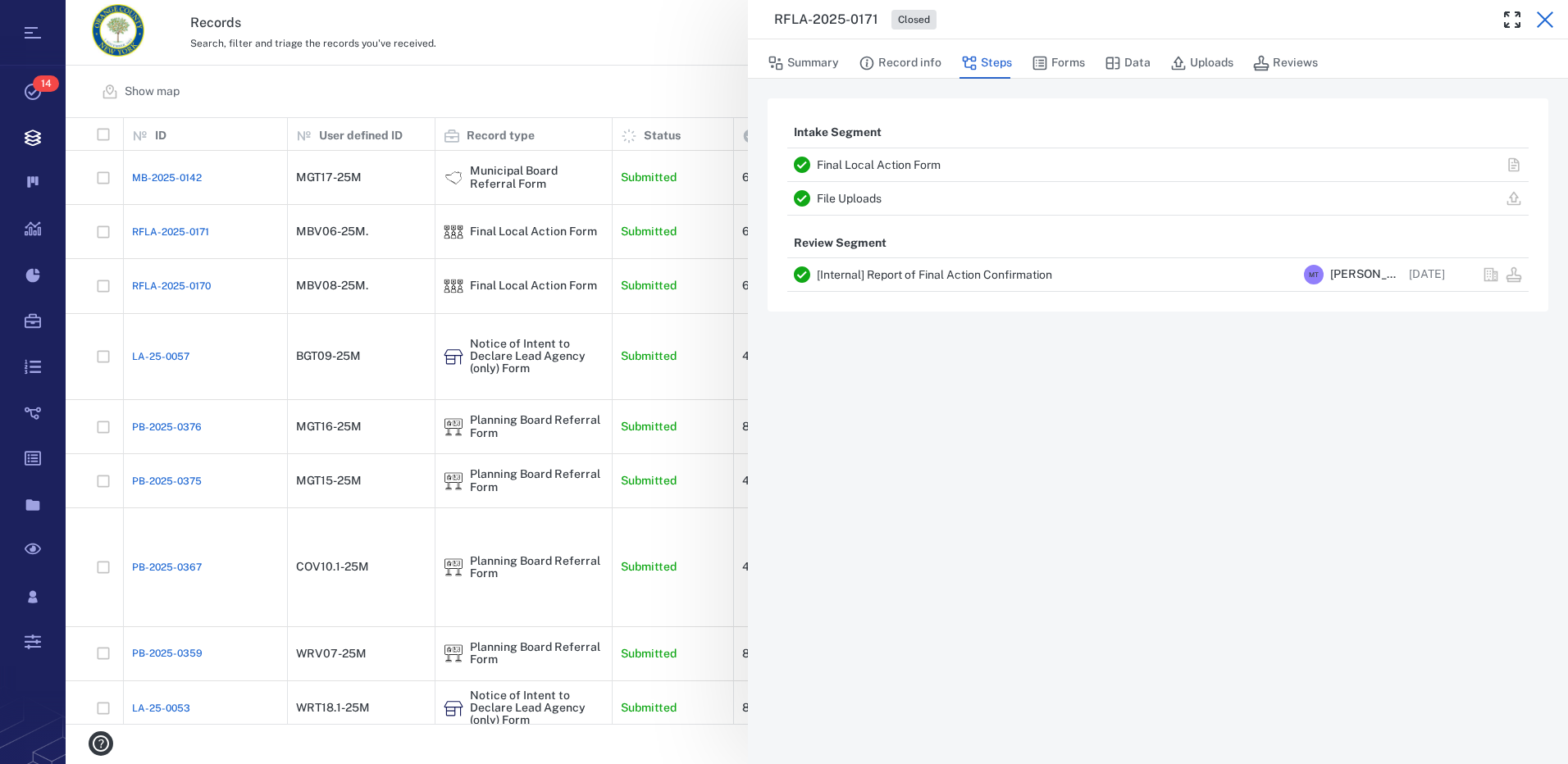
click at [1537, 19] on icon "button" at bounding box center [1544, 19] width 19 height 19
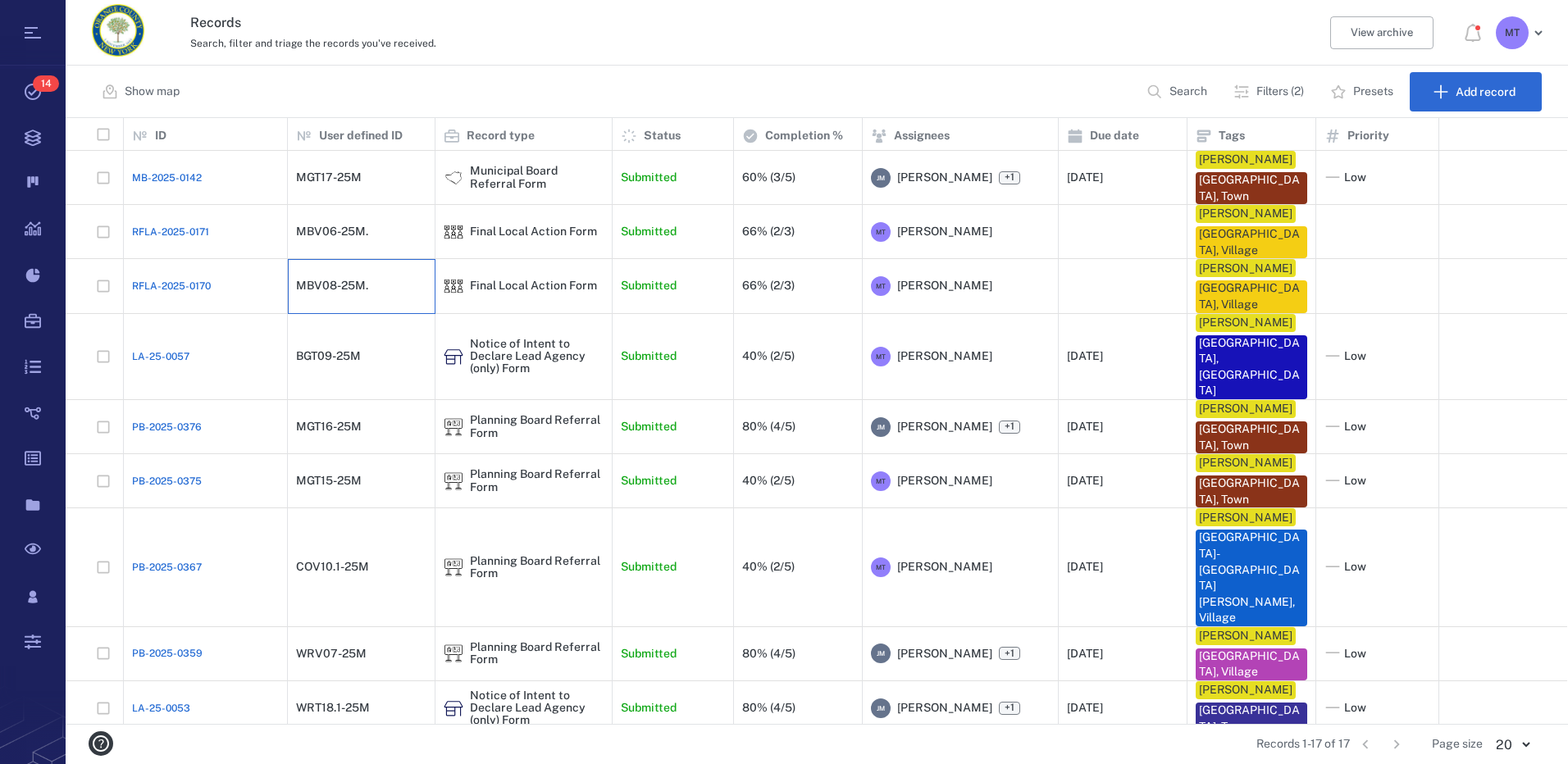
click at [357, 297] on div "MBV08-25M." at bounding box center [361, 286] width 131 height 32
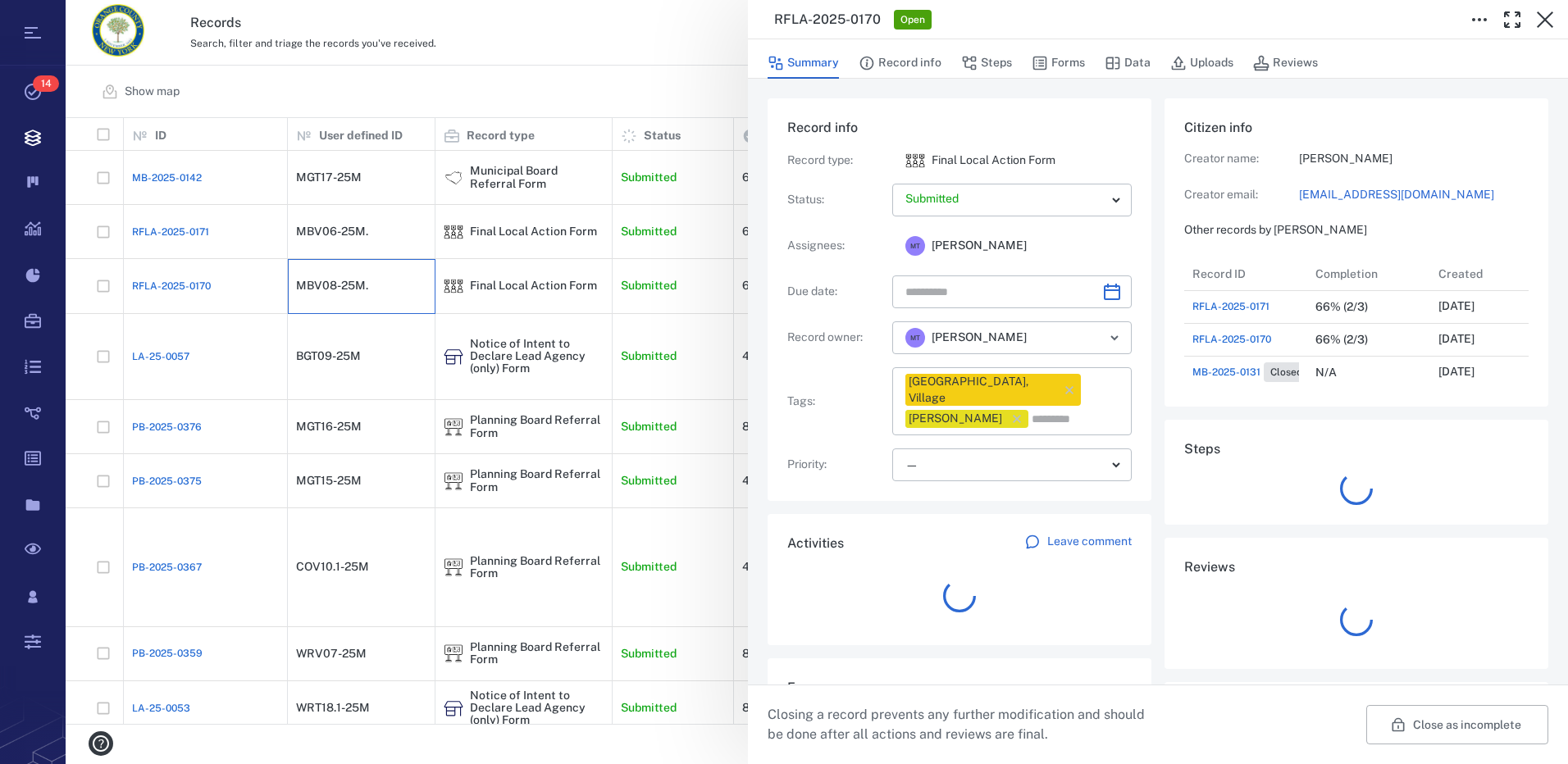
scroll to position [427, 314]
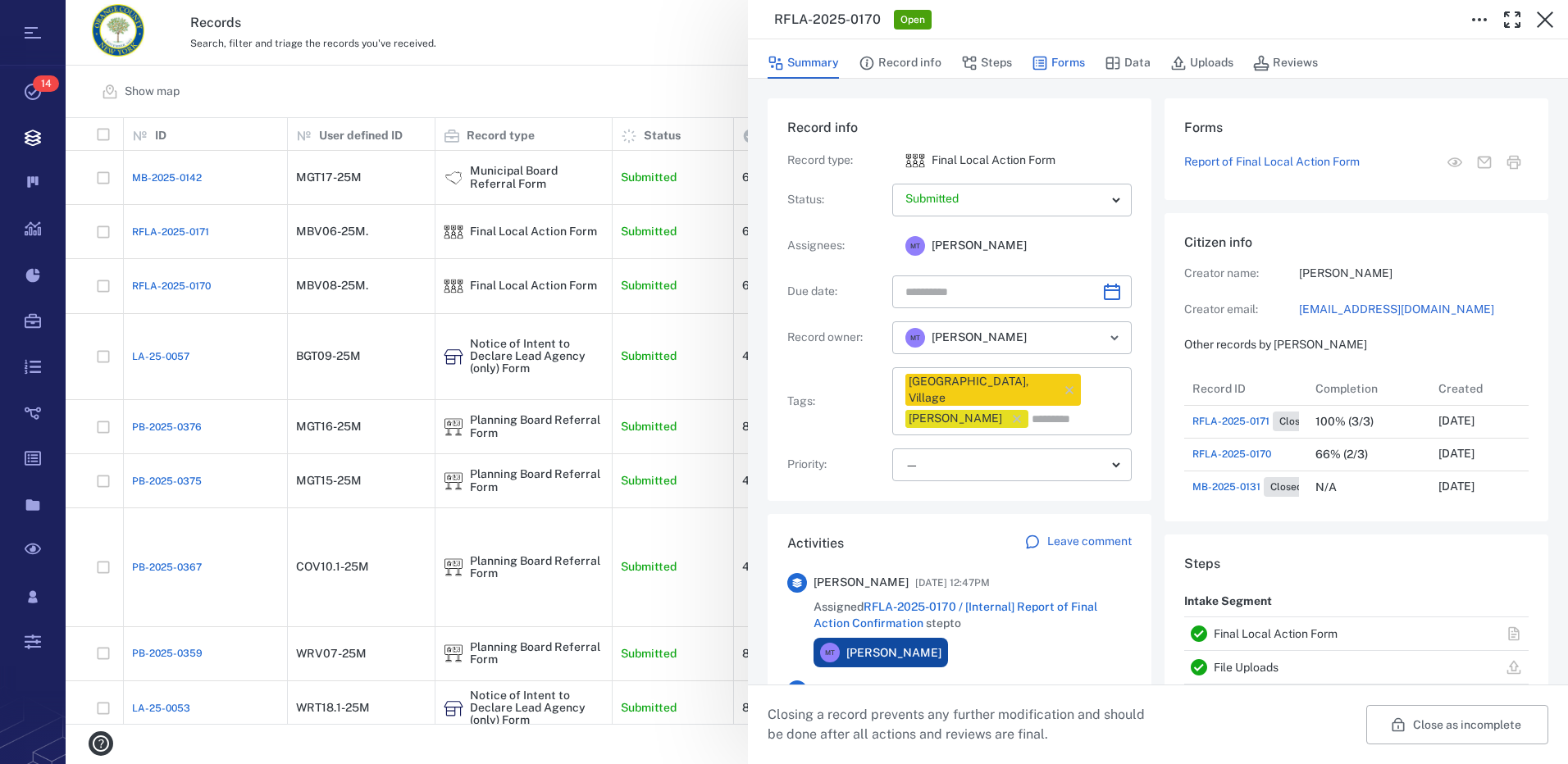
click at [1060, 62] on button "Forms" at bounding box center [1058, 63] width 53 height 32
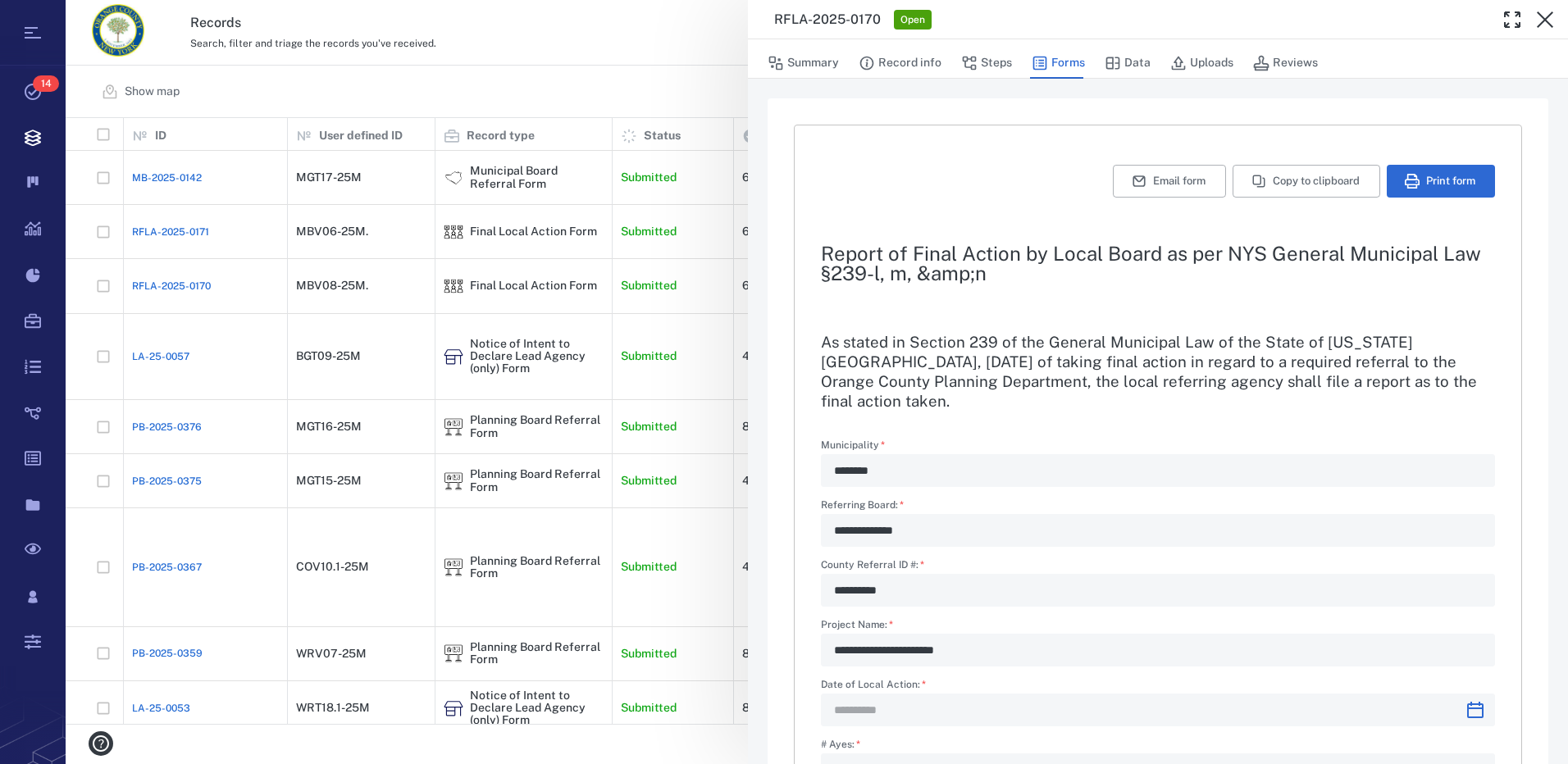
type input "**********"
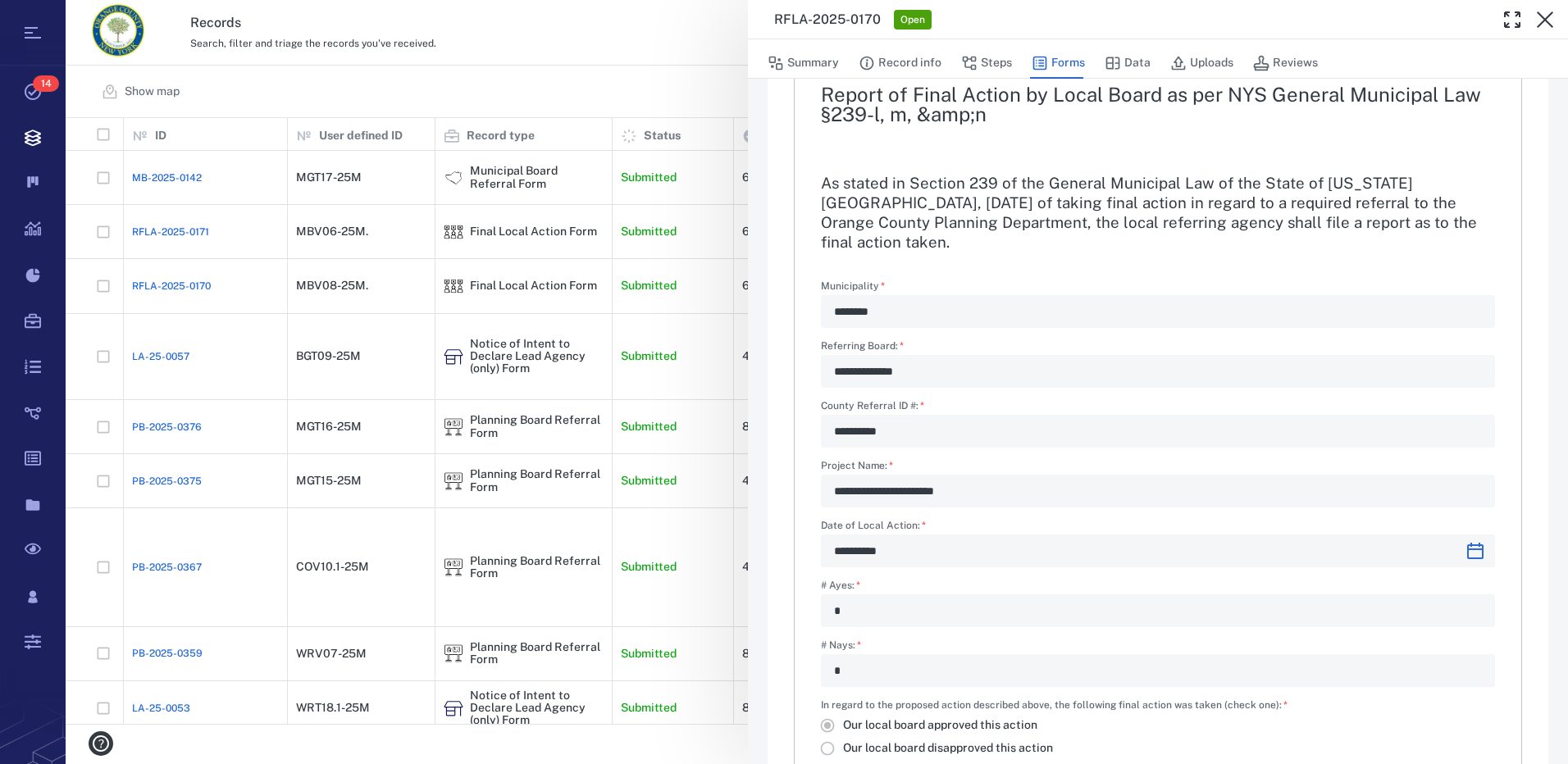
scroll to position [487, 0]
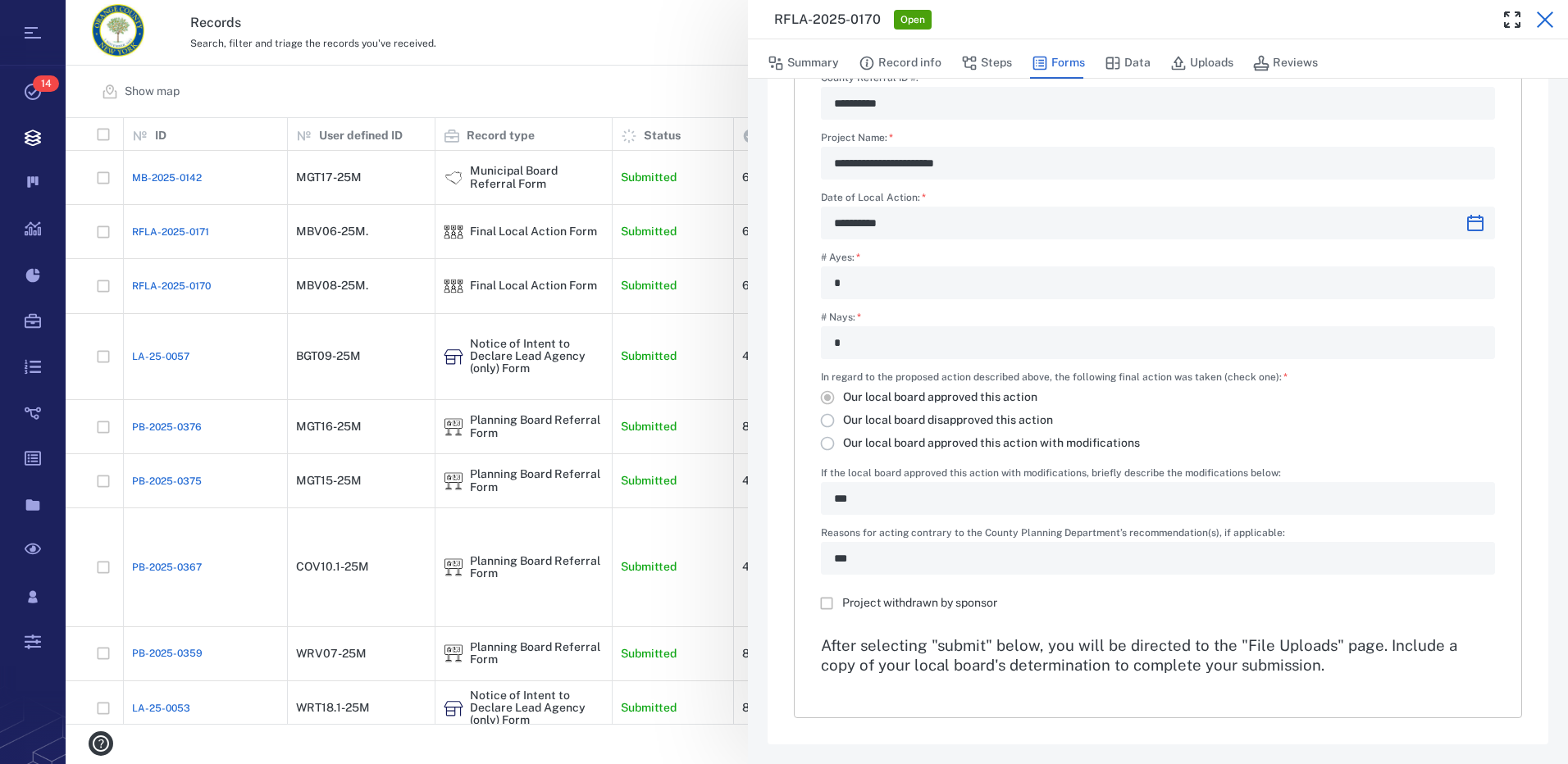
click at [1549, 21] on icon "button" at bounding box center [1544, 19] width 19 height 19
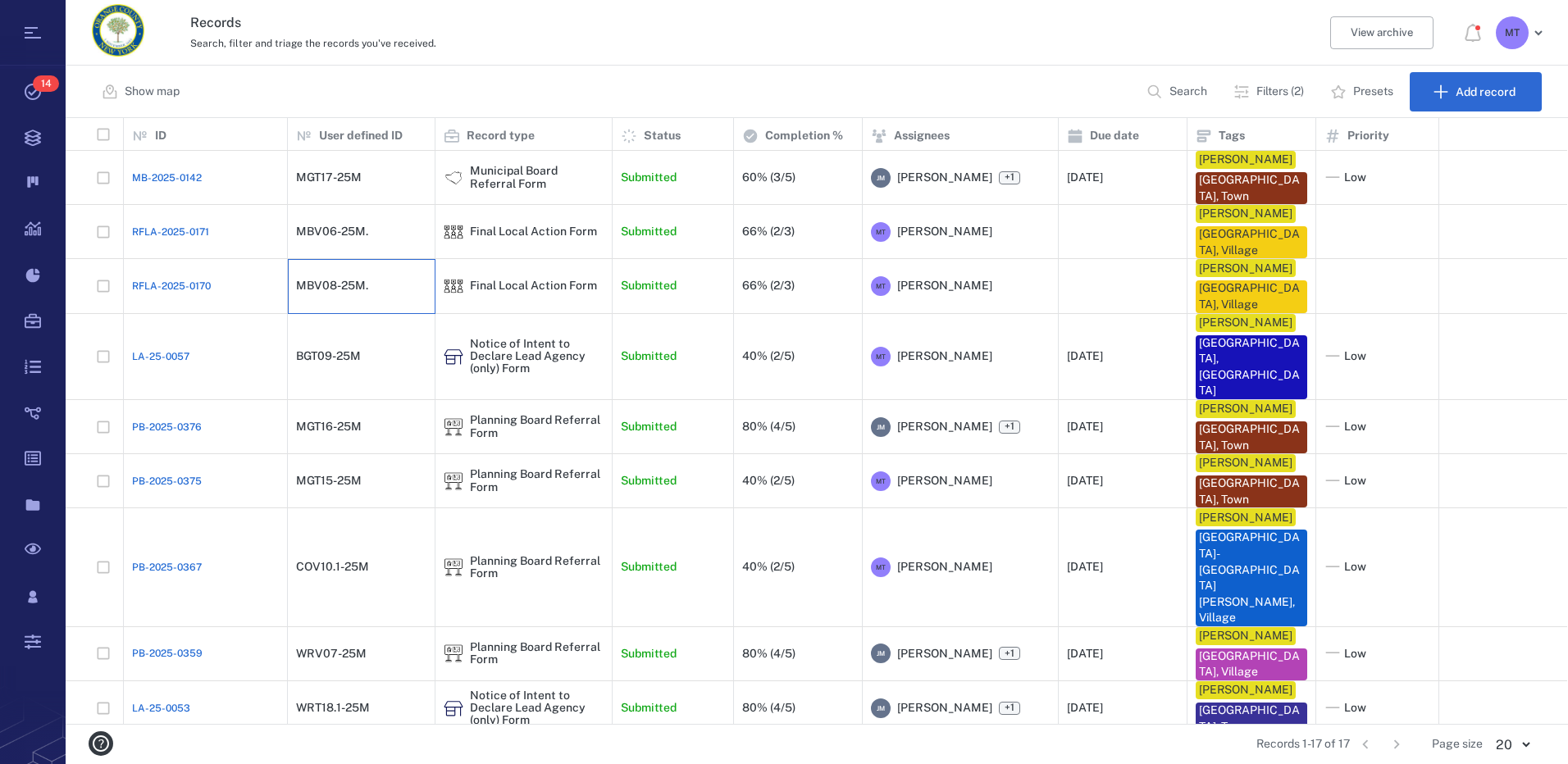
click at [328, 288] on div "MBV08-25M." at bounding box center [332, 286] width 72 height 12
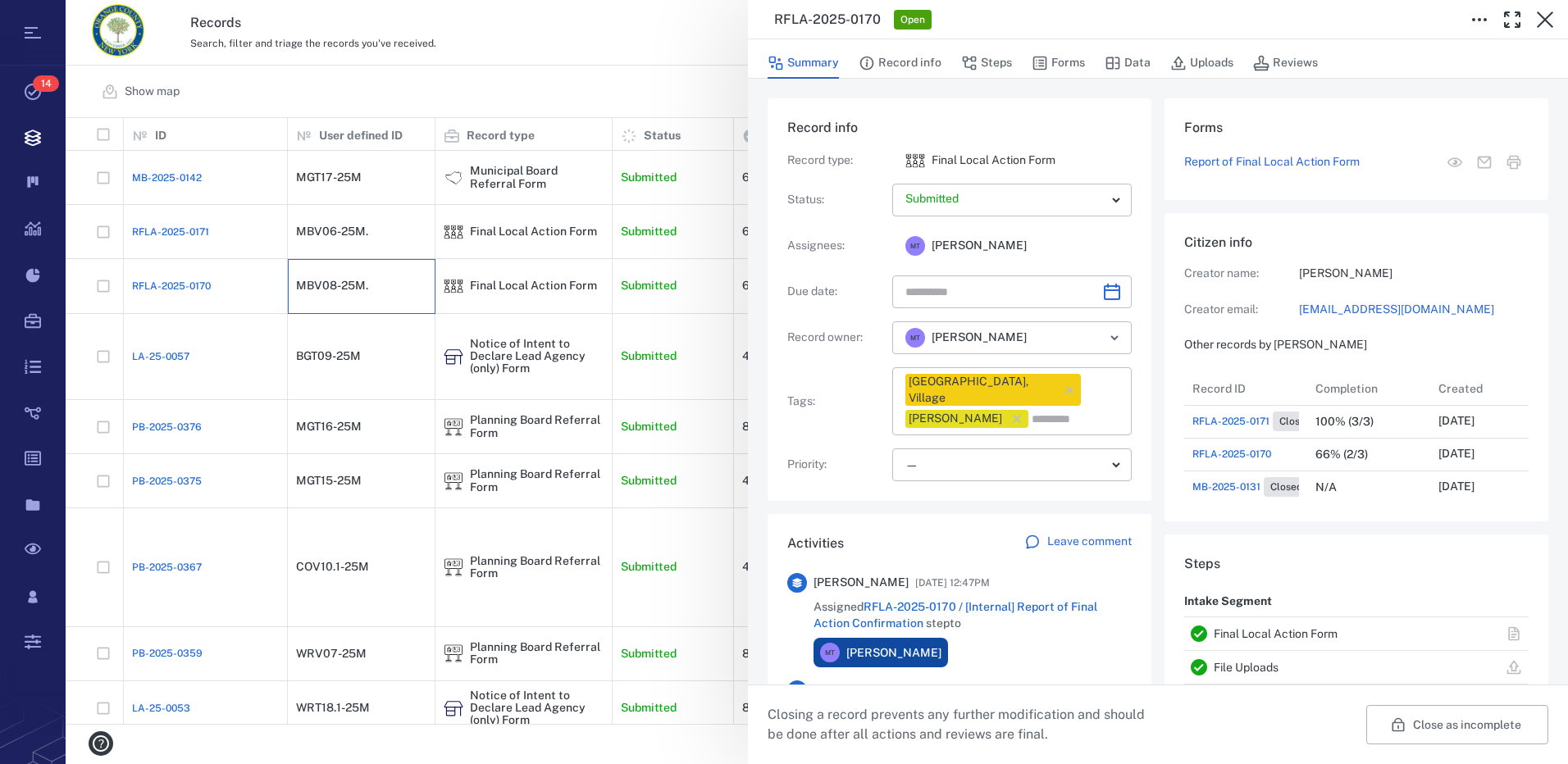
scroll to position [427, 314]
click at [984, 64] on button "Steps" at bounding box center [986, 63] width 51 height 32
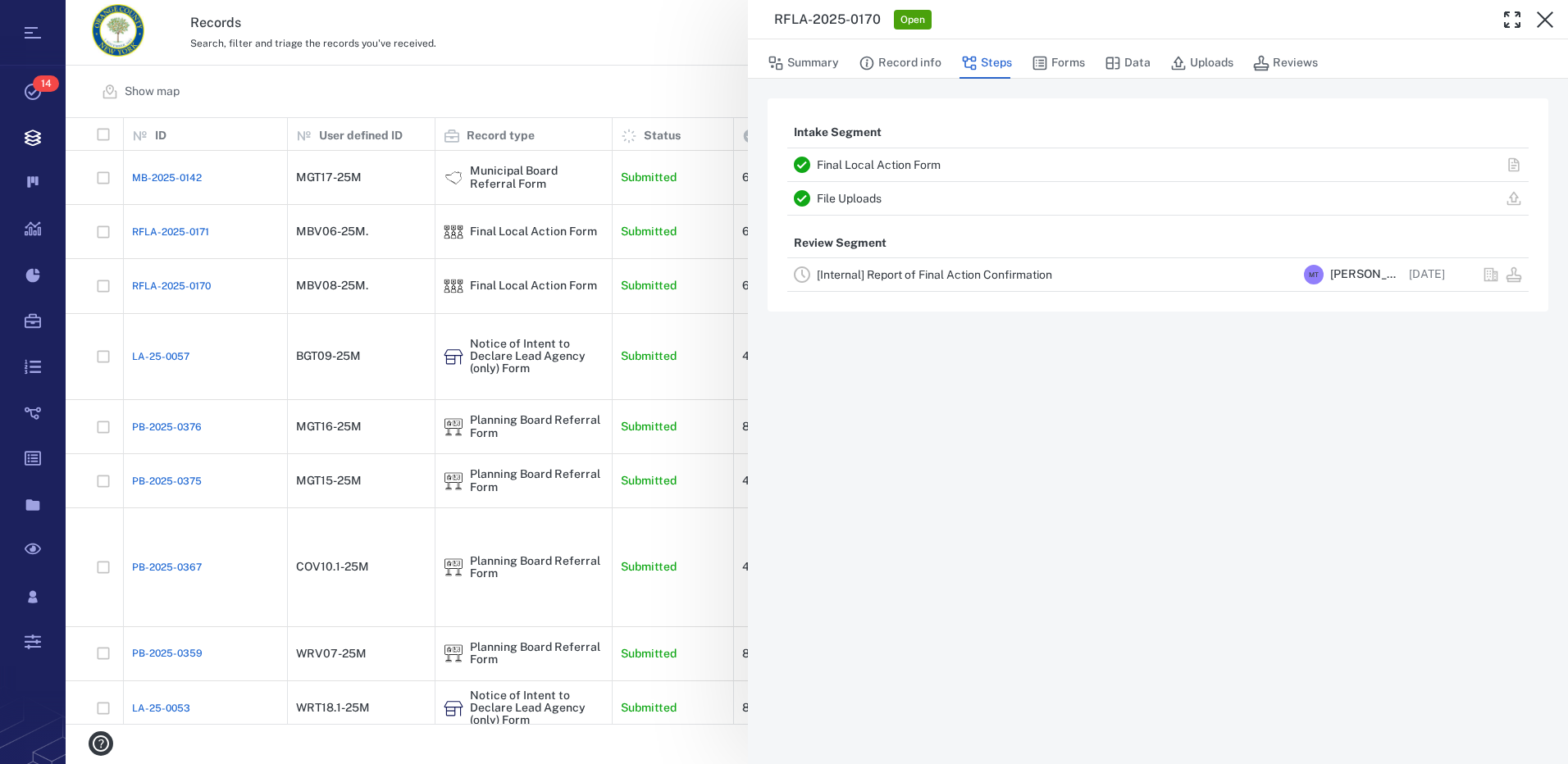
click at [812, 279] on div "[Internal] Report of Final Action Confirmation M T [PERSON_NAME] [DATE]" at bounding box center [1158, 274] width 741 height 32
click at [865, 276] on link "[Internal] Report of Final Action Confirmation" at bounding box center [934, 274] width 236 height 13
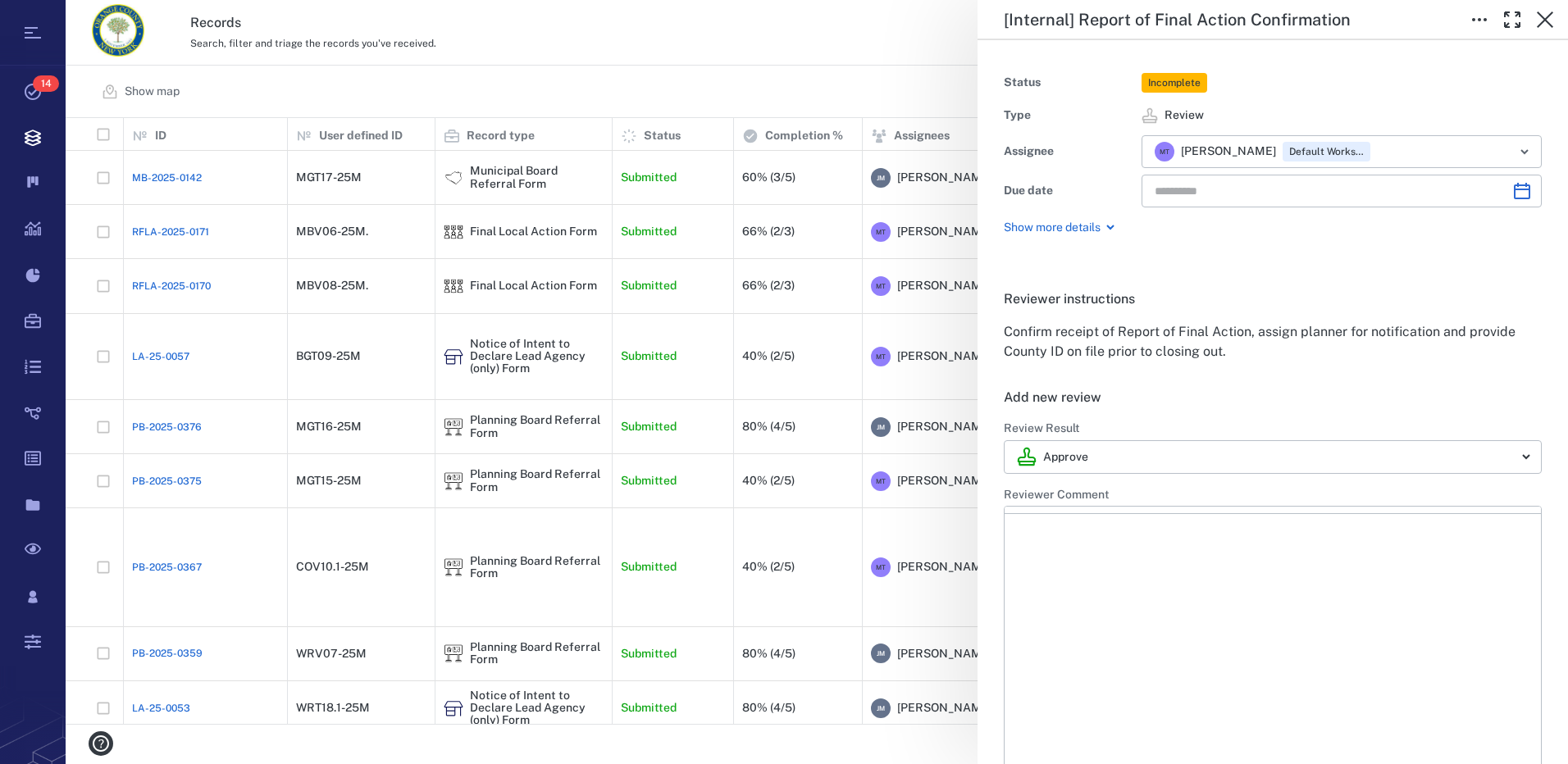
type input "**********"
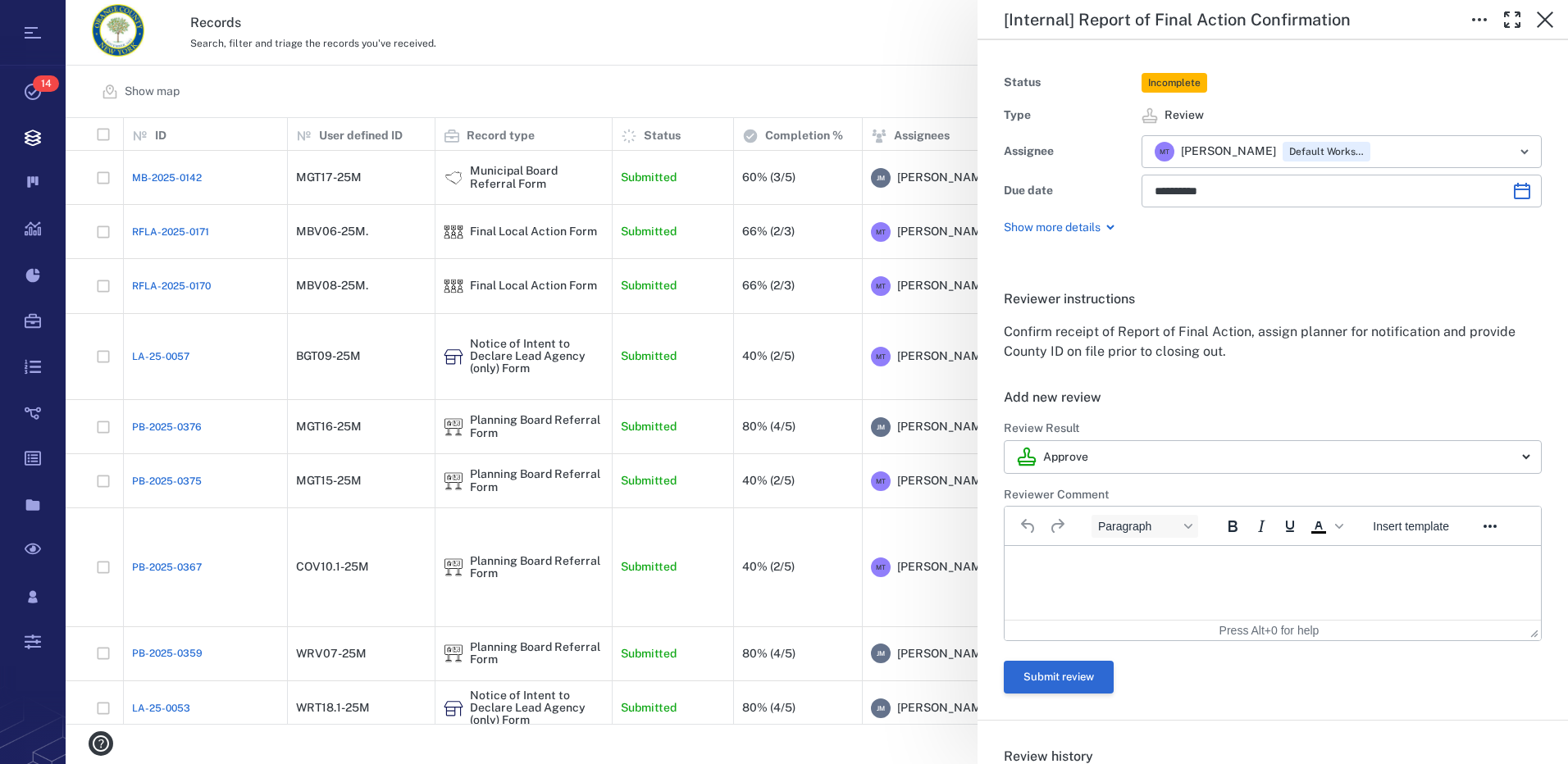
click at [1048, 681] on button "Submit review" at bounding box center [1058, 677] width 109 height 32
click at [1106, 558] on html at bounding box center [1273, 566] width 536 height 41
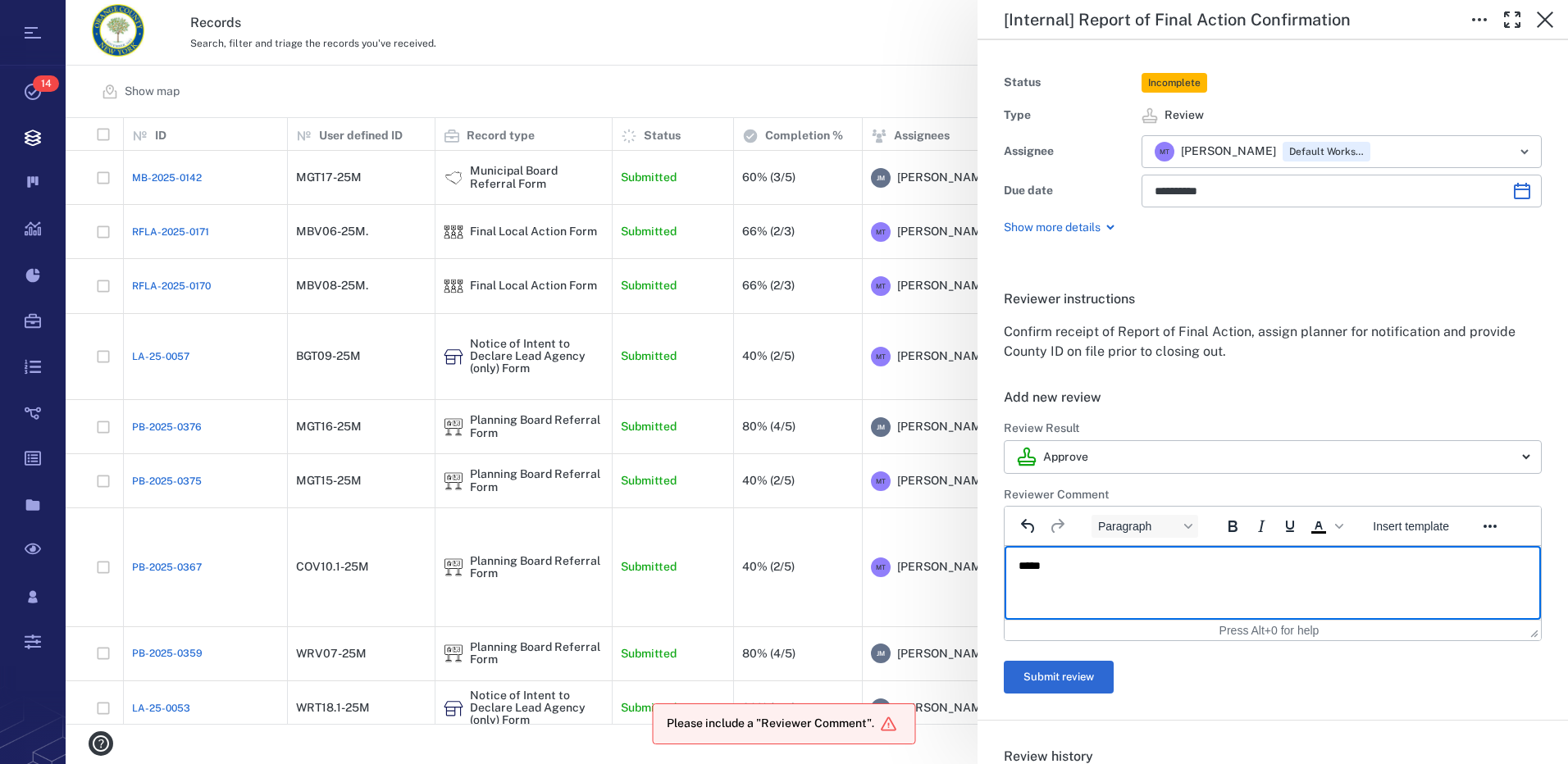
drag, startPoint x: 1083, startPoint y: 680, endPoint x: 1339, endPoint y: 736, distance: 262.1
click at [1083, 681] on button "Submit review" at bounding box center [1058, 677] width 109 height 32
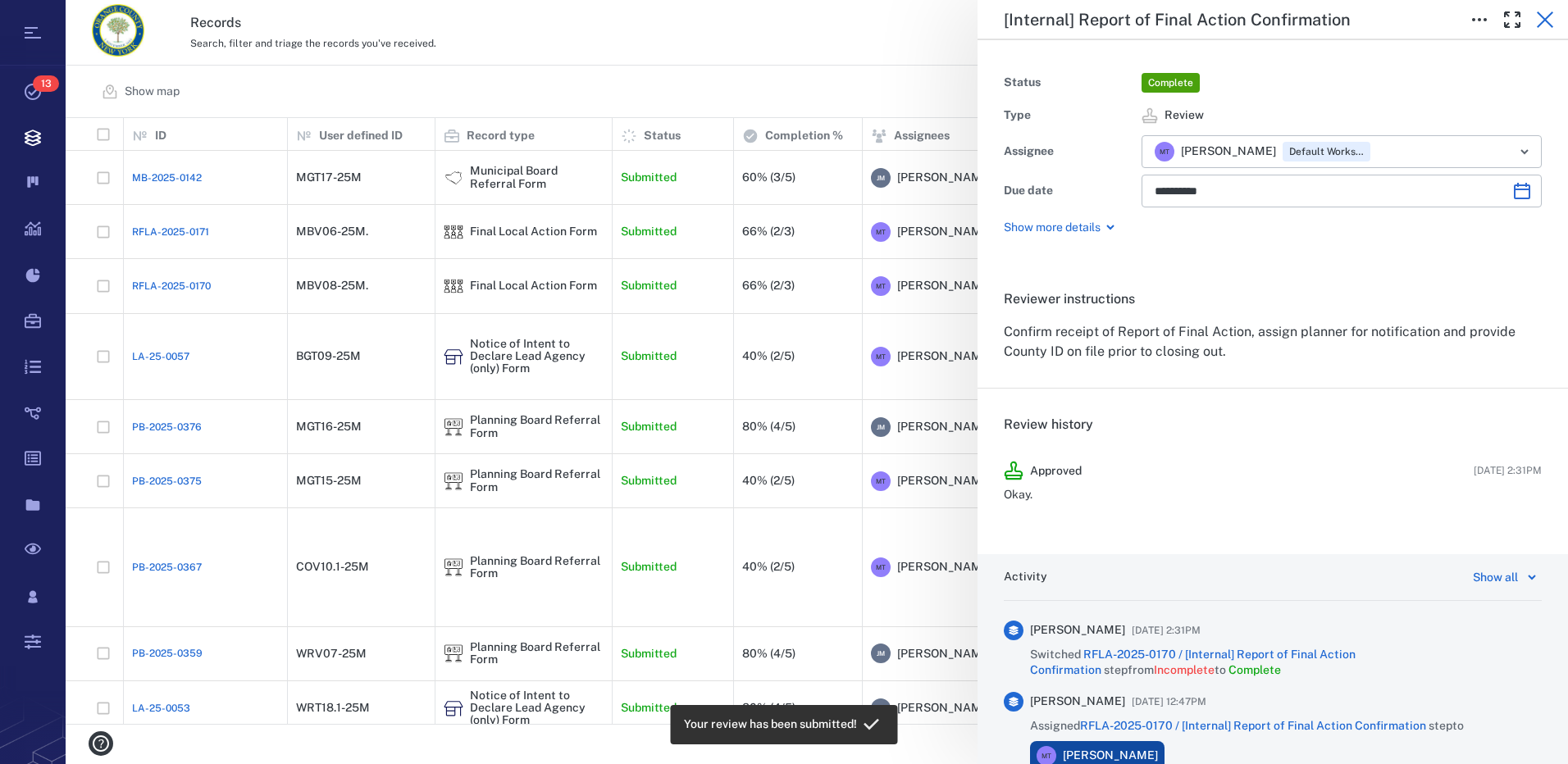
click at [1544, 24] on icon "button" at bounding box center [1544, 19] width 19 height 19
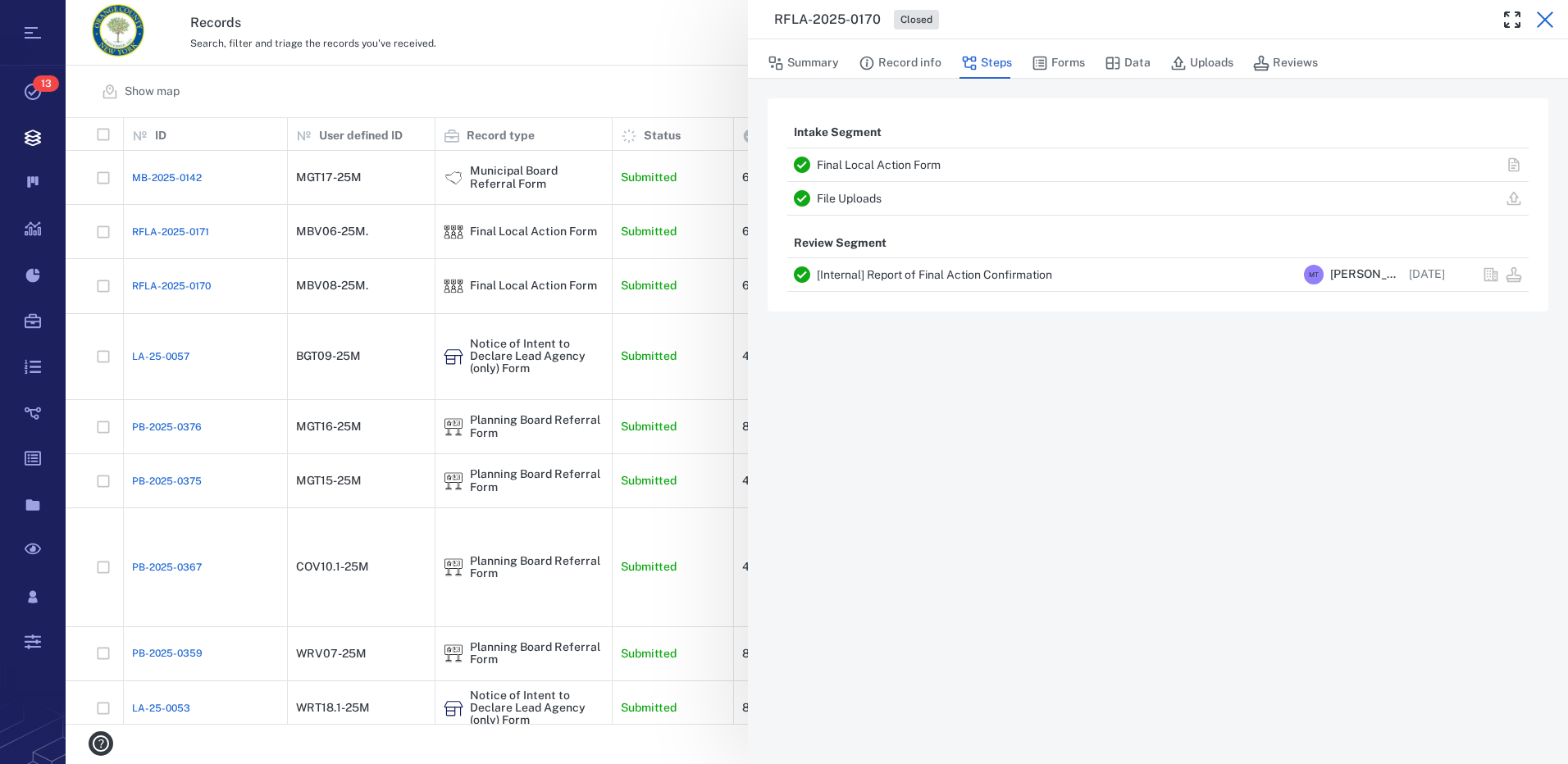
click at [1548, 16] on icon "button" at bounding box center [1544, 19] width 17 height 17
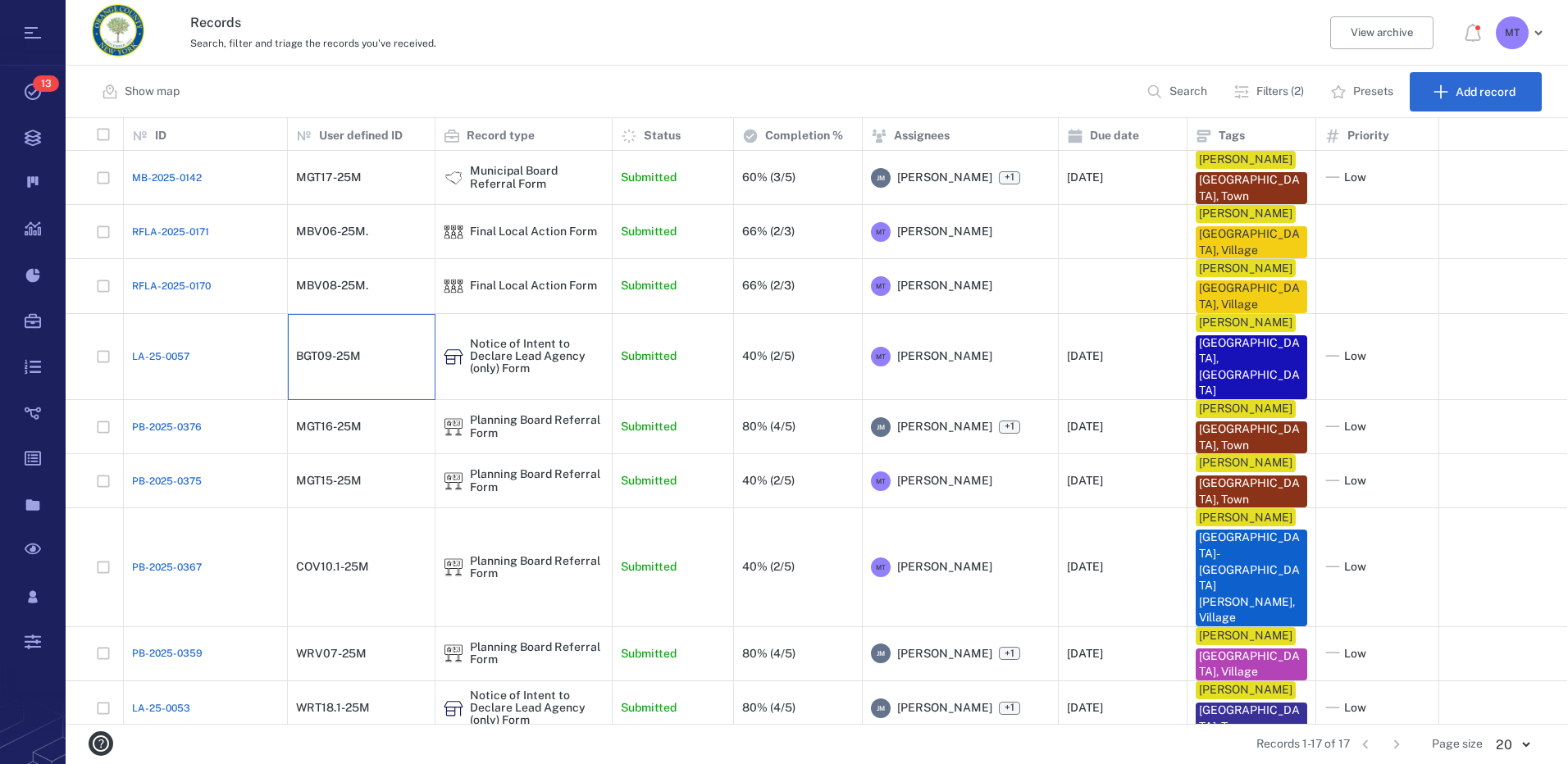
click at [357, 351] on div "BGT09-25M" at bounding box center [328, 357] width 65 height 12
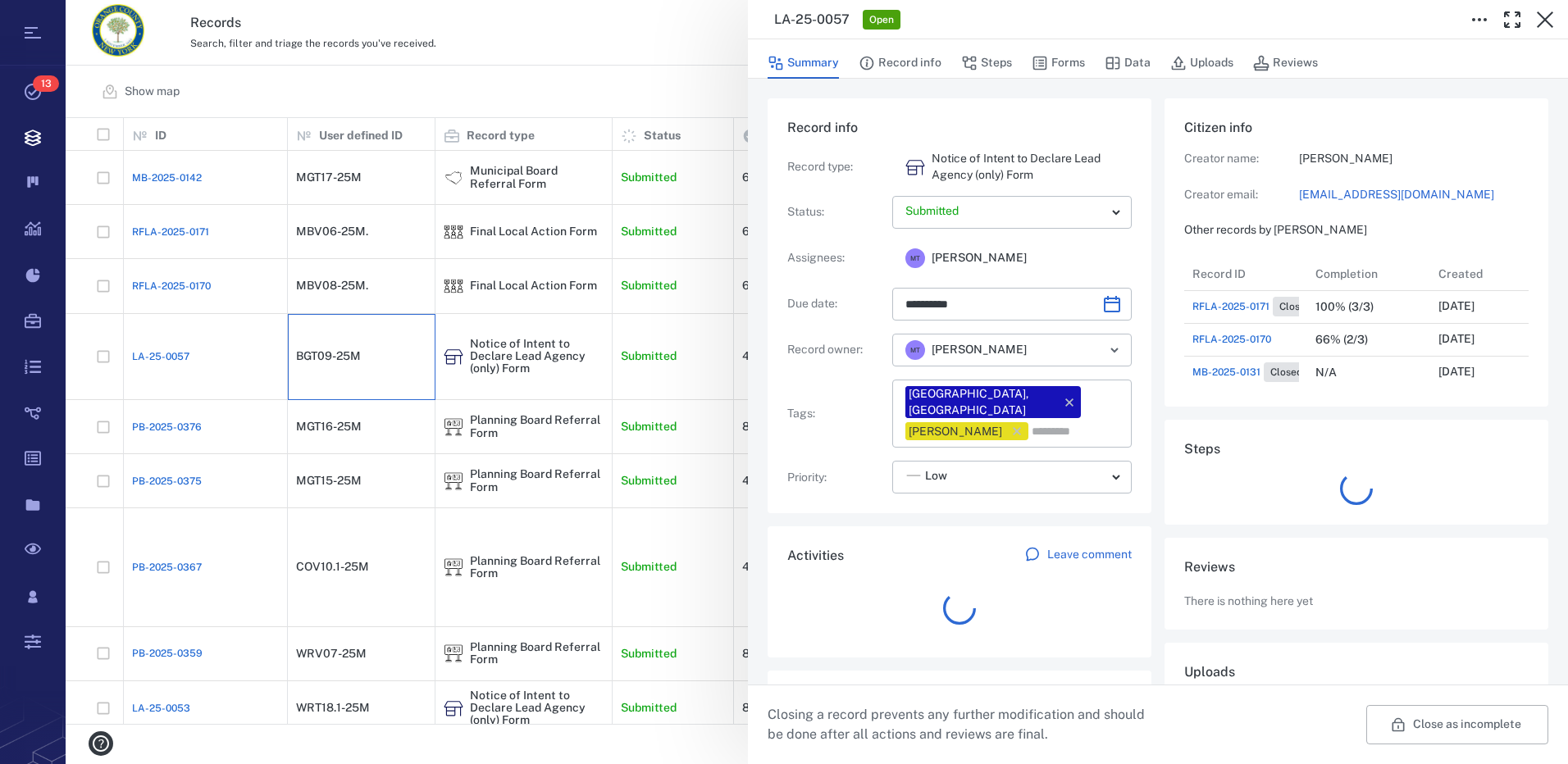
scroll to position [689, 314]
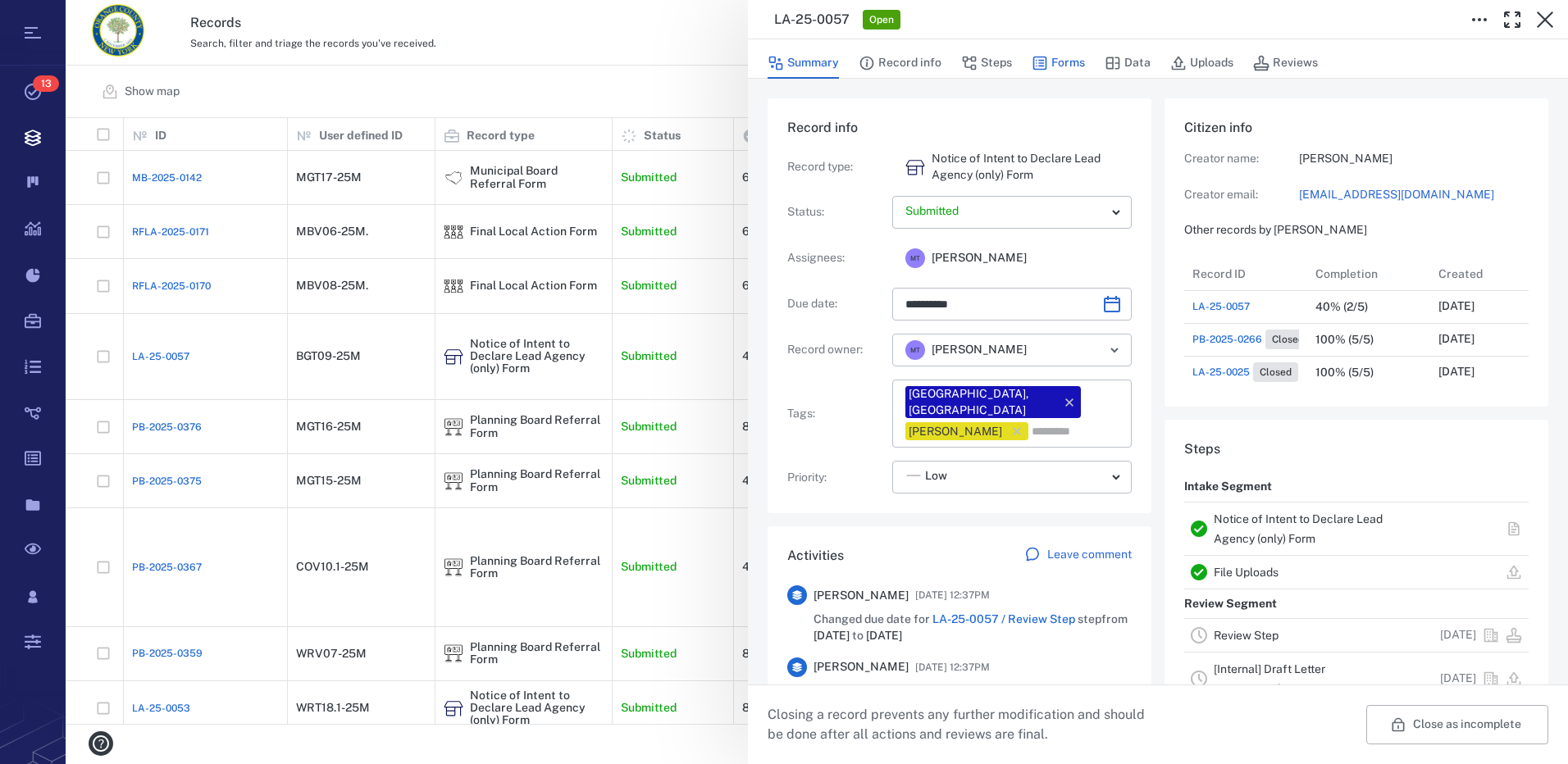
click at [1062, 59] on button "Forms" at bounding box center [1058, 63] width 53 height 32
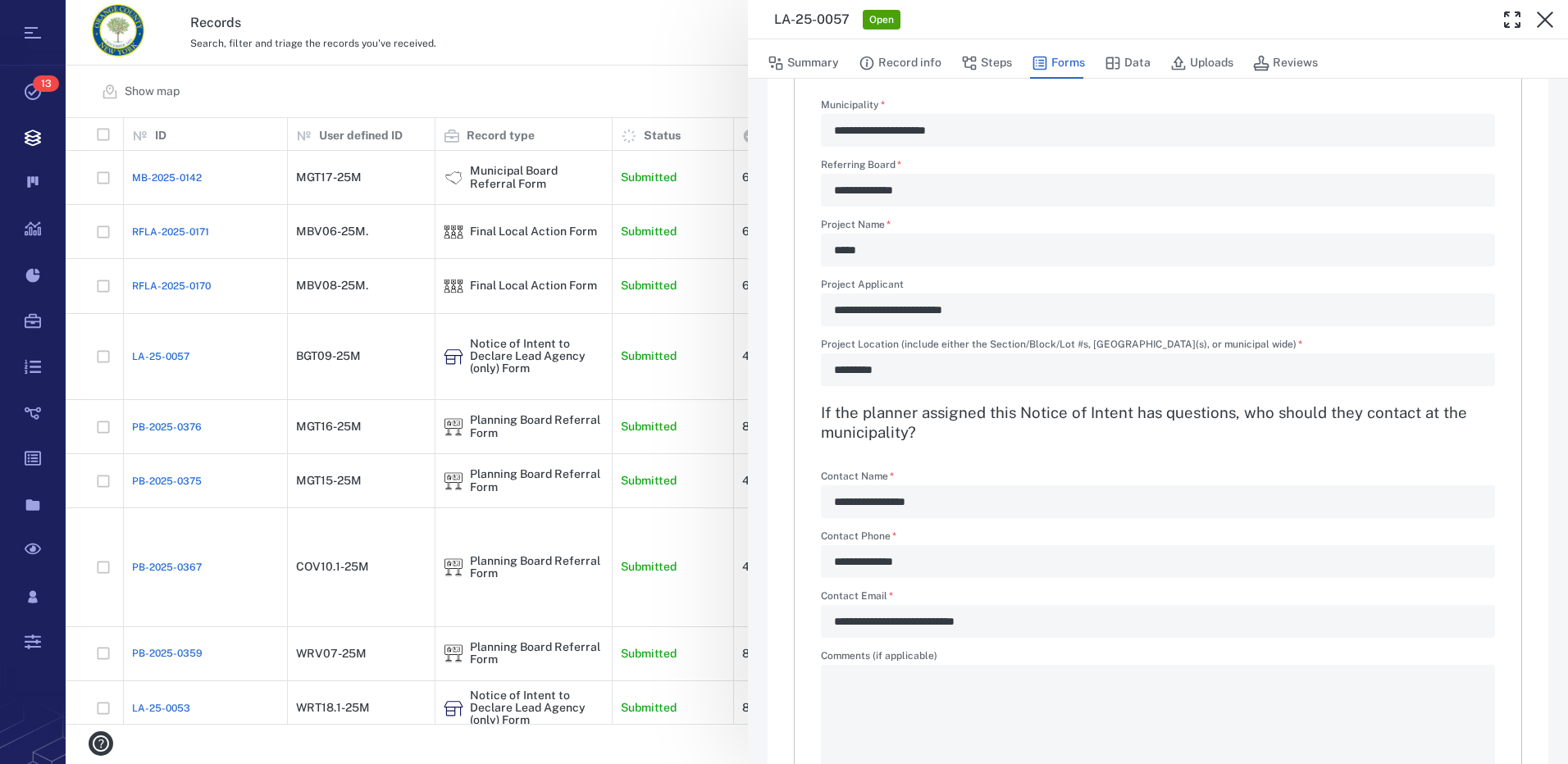
scroll to position [328, 0]
